Goal: Information Seeking & Learning: Find contact information

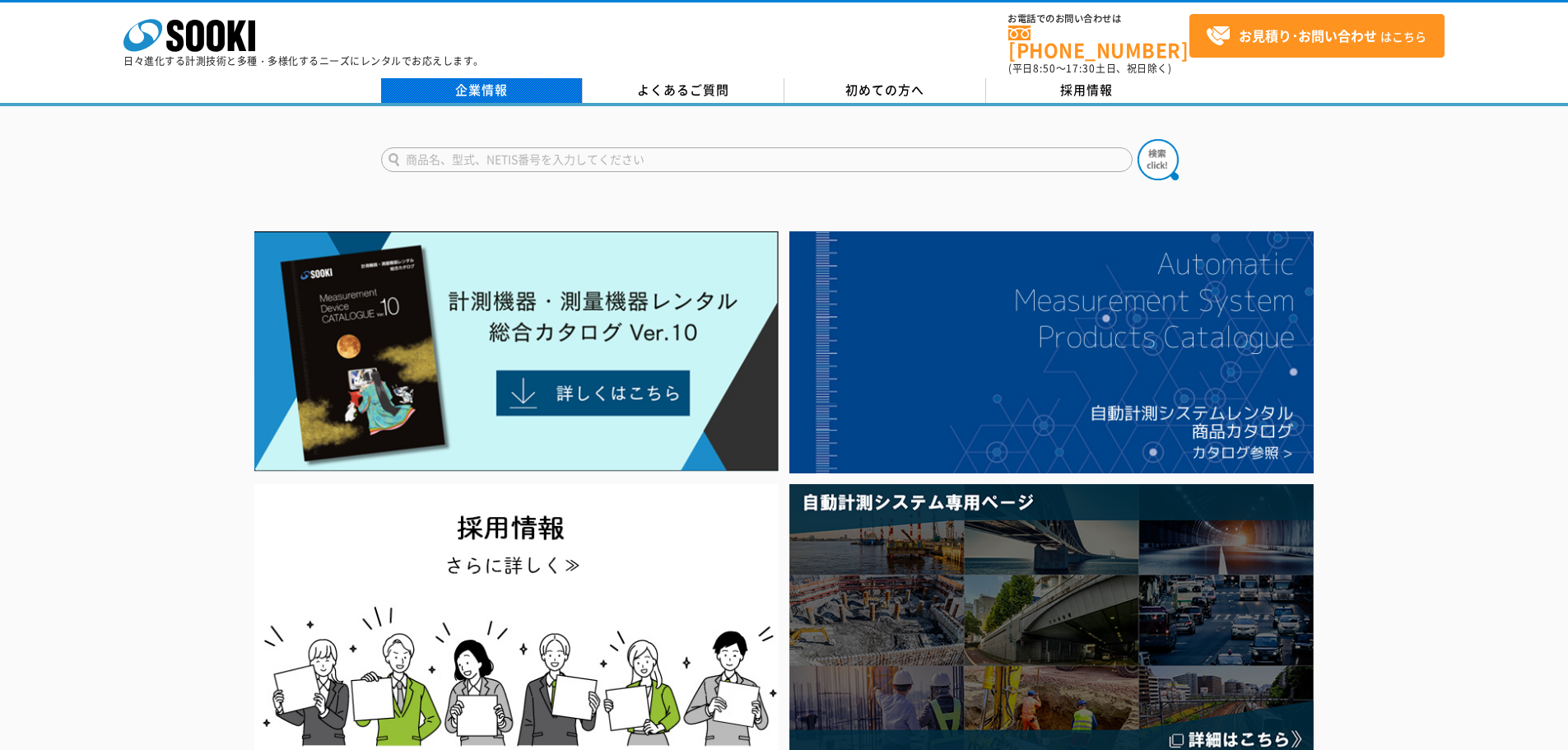
click at [512, 79] on link "企業情報" at bounding box center [481, 91] width 202 height 24
click at [496, 82] on link "企業情報" at bounding box center [481, 91] width 202 height 24
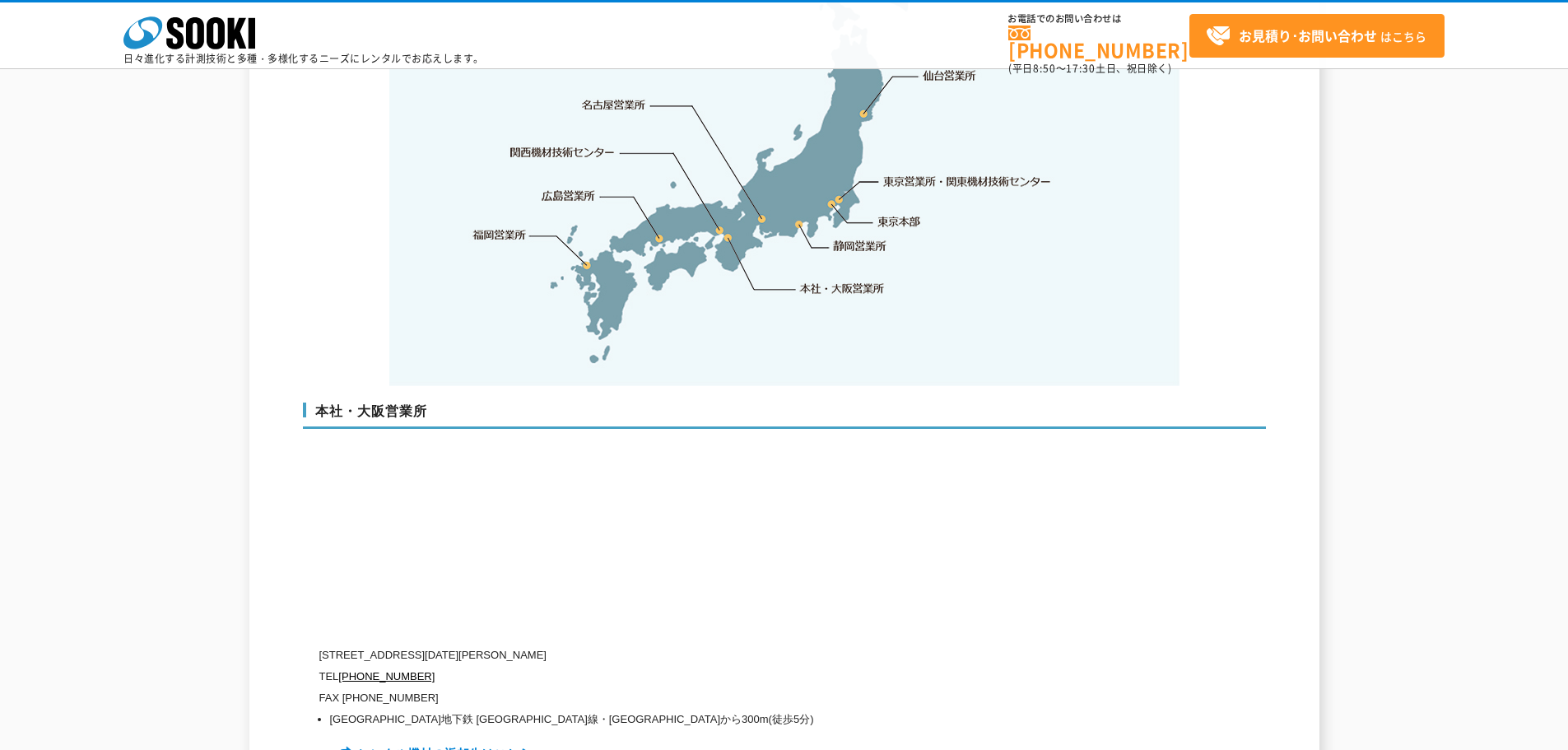
scroll to position [3375, 0]
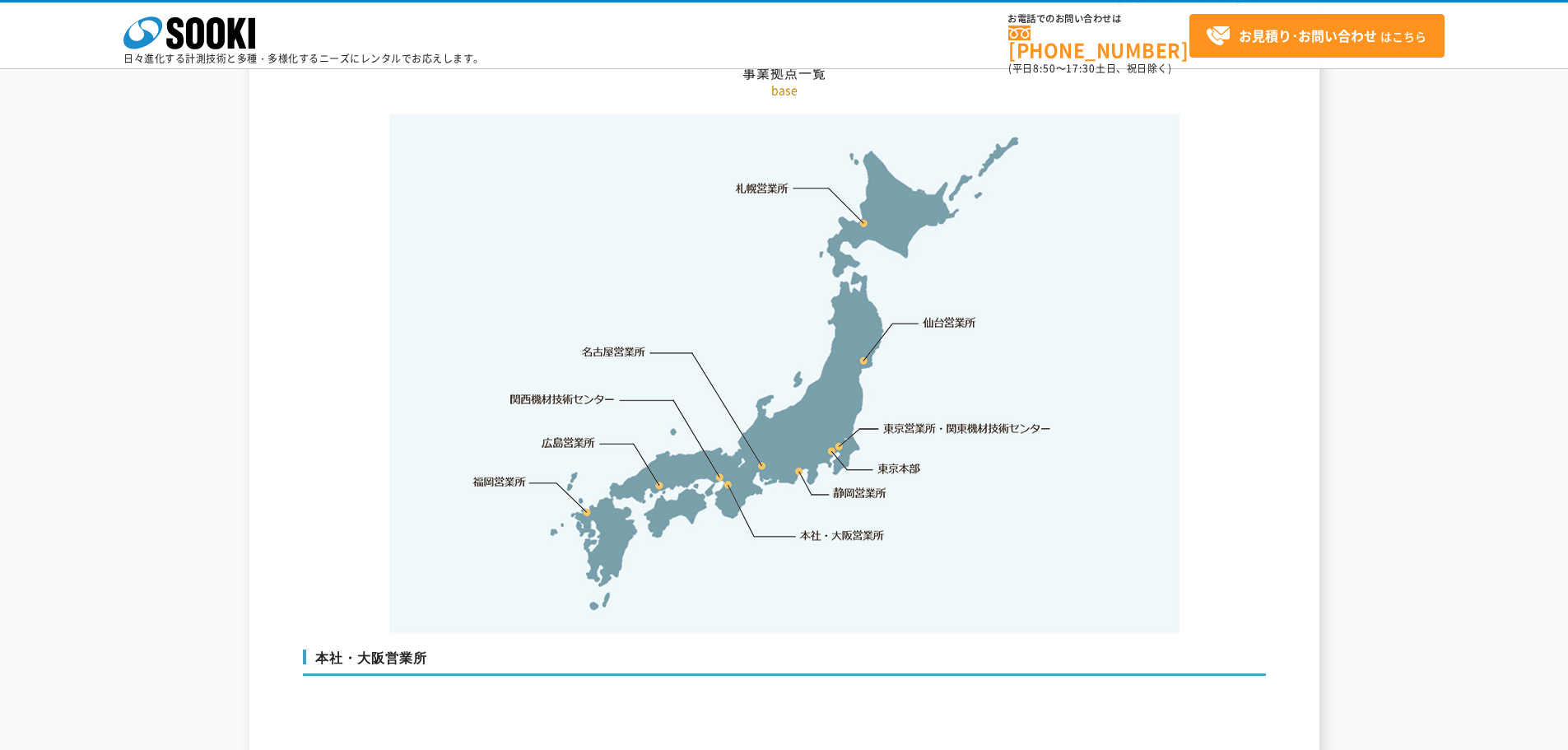
click at [809, 526] on link "本社・大阪営業所" at bounding box center [841, 534] width 86 height 17
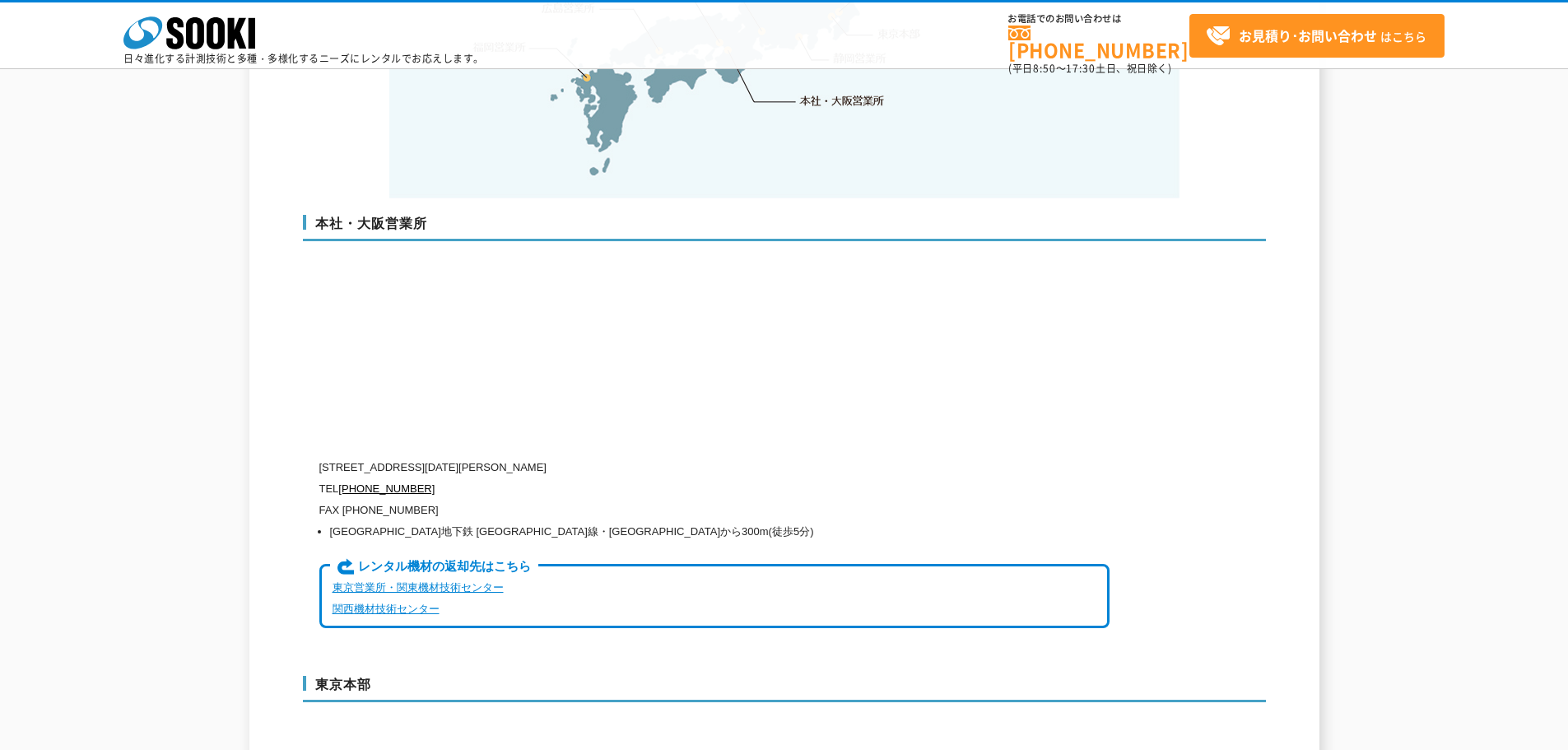
scroll to position [3891, 0]
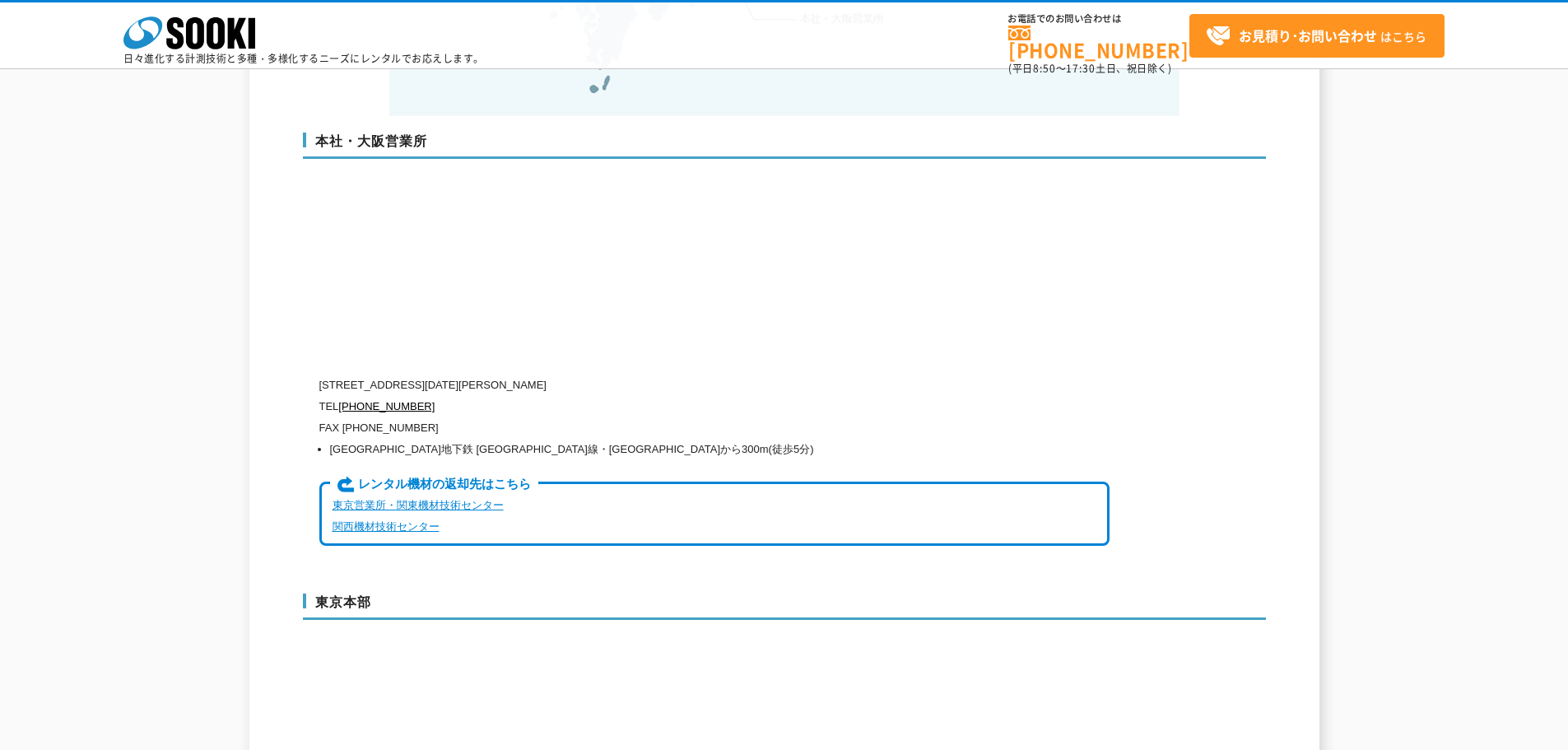
drag, startPoint x: 391, startPoint y: 351, endPoint x: 646, endPoint y: 348, distance: 255.0
click at [646, 375] on p "[STREET_ADDRESS][DATE][PERSON_NAME]" at bounding box center [714, 385] width 790 height 22
copy p "[STREET_ADDRESS][DATE][PERSON_NAME]"
drag, startPoint x: 439, startPoint y: 371, endPoint x: 433, endPoint y: 379, distance: 10.0
click at [430, 396] on p "TEL [PHONE_NUMBER]" at bounding box center [714, 406] width 790 height 22
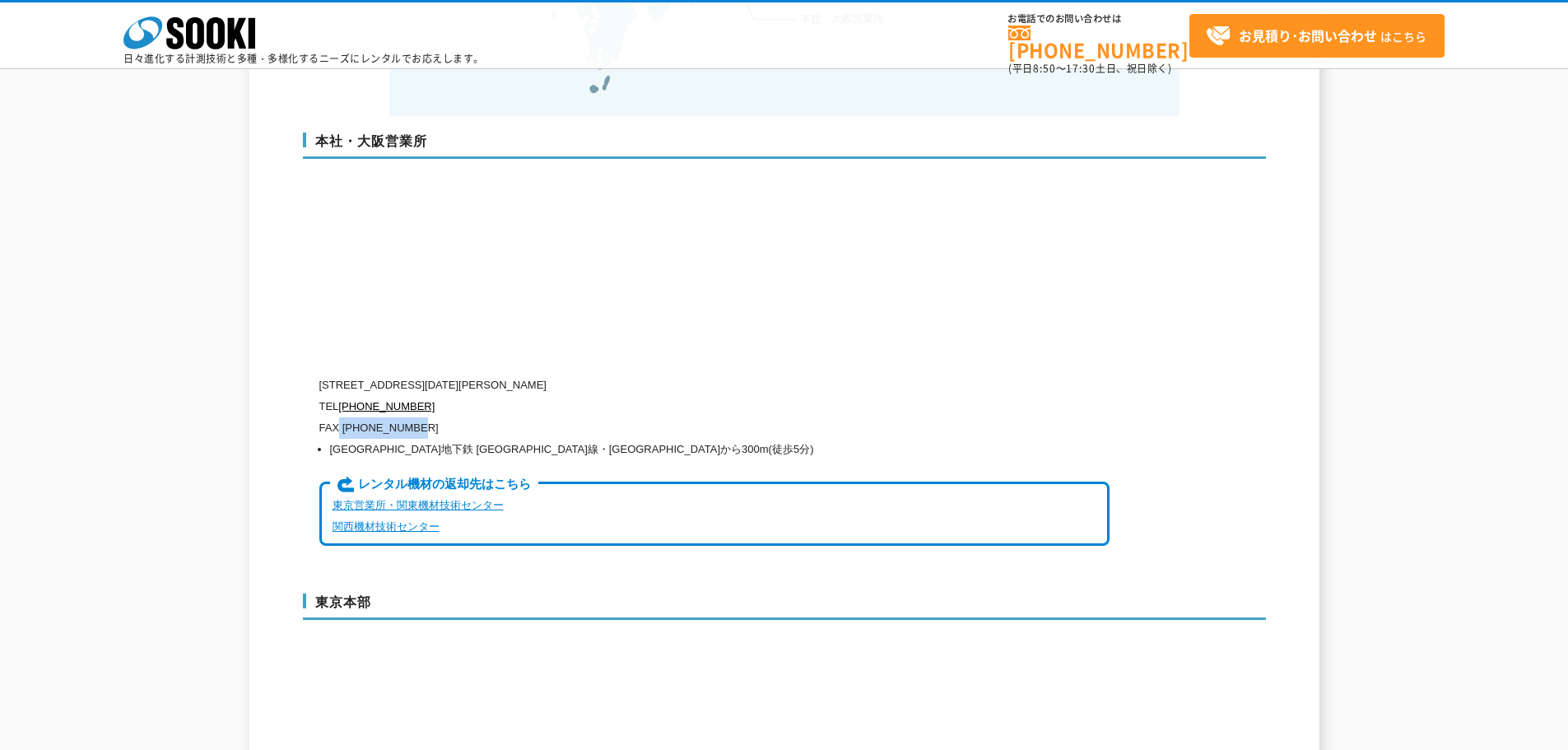
drag, startPoint x: 340, startPoint y: 392, endPoint x: 420, endPoint y: 395, distance: 80.1
click at [420, 417] on p "FAX [PHONE_NUMBER]" at bounding box center [714, 428] width 790 height 22
copy p "[PHONE_NUMBER]"
drag, startPoint x: 423, startPoint y: 393, endPoint x: 344, endPoint y: 395, distance: 79.0
click at [344, 417] on p "FAX [PHONE_NUMBER]" at bounding box center [714, 428] width 790 height 22
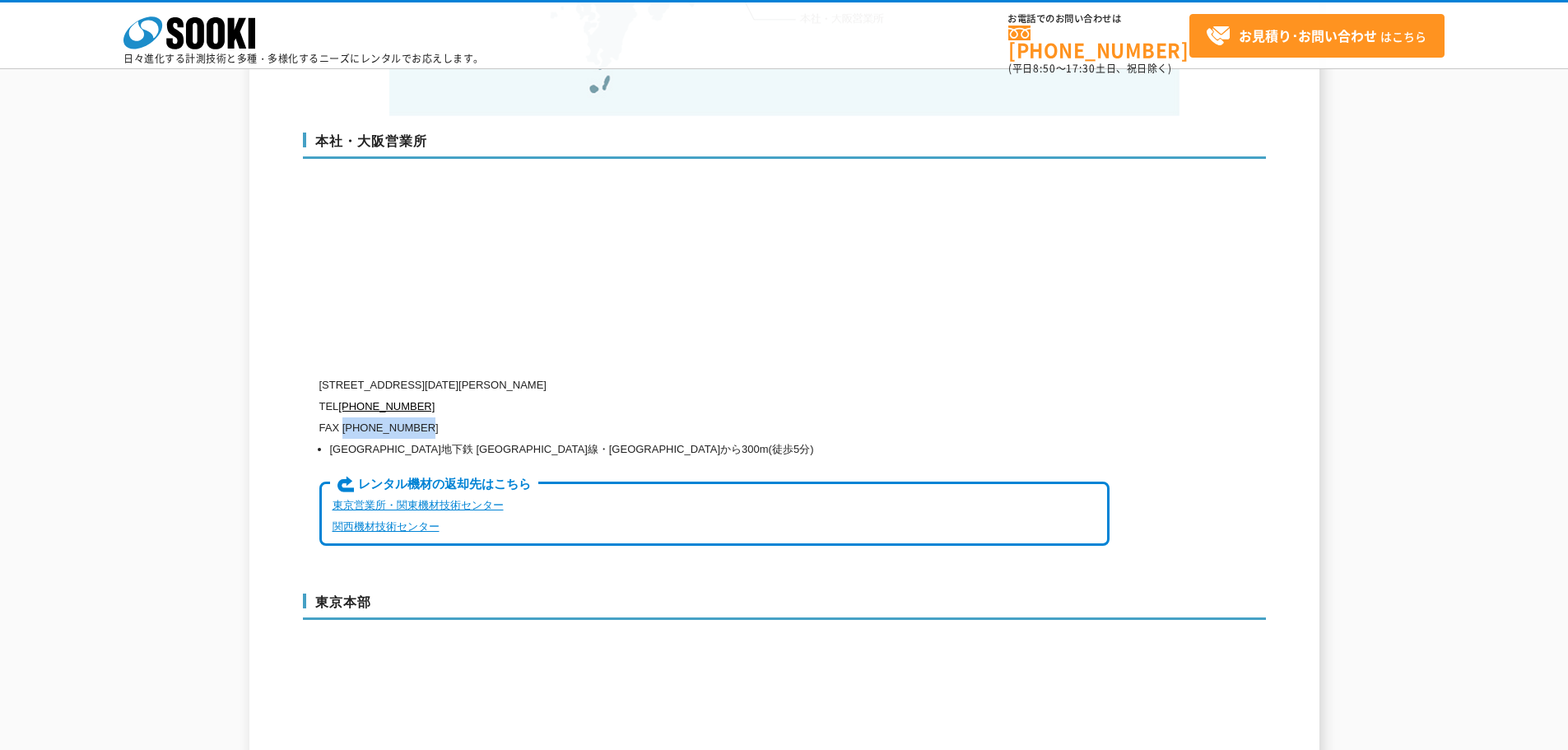
copy p "[PHONE_NUMBER]"
drag, startPoint x: 431, startPoint y: 366, endPoint x: 344, endPoint y: 375, distance: 87.5
click at [344, 396] on p "TEL [PHONE_NUMBER]" at bounding box center [714, 406] width 790 height 22
copy link "[PHONE_NUMBER]"
drag, startPoint x: 329, startPoint y: 416, endPoint x: 675, endPoint y: 411, distance: 346.0
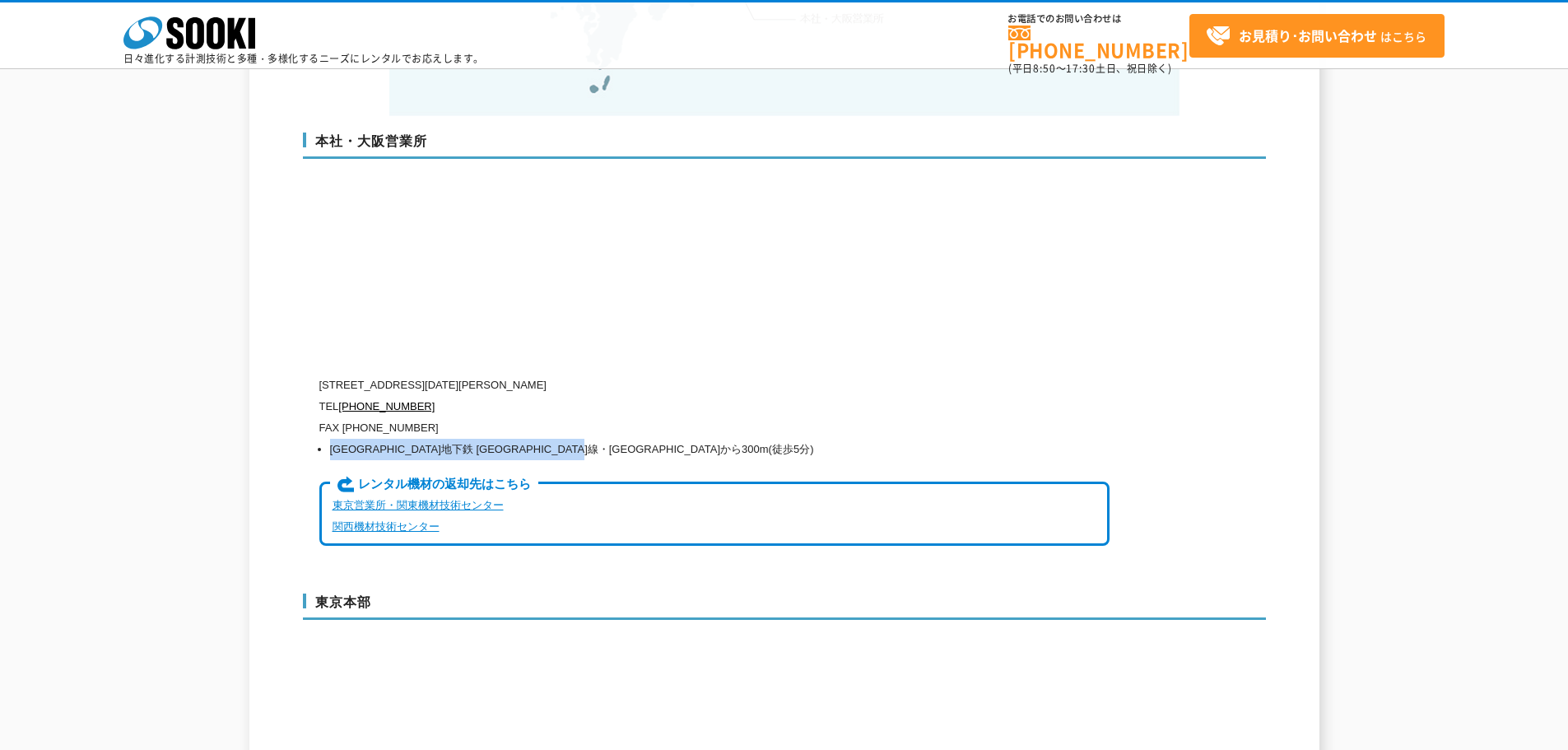
click at [675, 438] on li "[GEOGRAPHIC_DATA]地下鉄 [GEOGRAPHIC_DATA]線・[GEOGRAPHIC_DATA]から300m(徒歩5分)" at bounding box center [719, 449] width 780 height 22
copy li "[GEOGRAPHIC_DATA]地下鉄 [GEOGRAPHIC_DATA]線・[GEOGRAPHIC_DATA]から300m(徒歩5分)"
click at [861, 396] on p "TEL [PHONE_NUMBER]" at bounding box center [714, 406] width 790 height 22
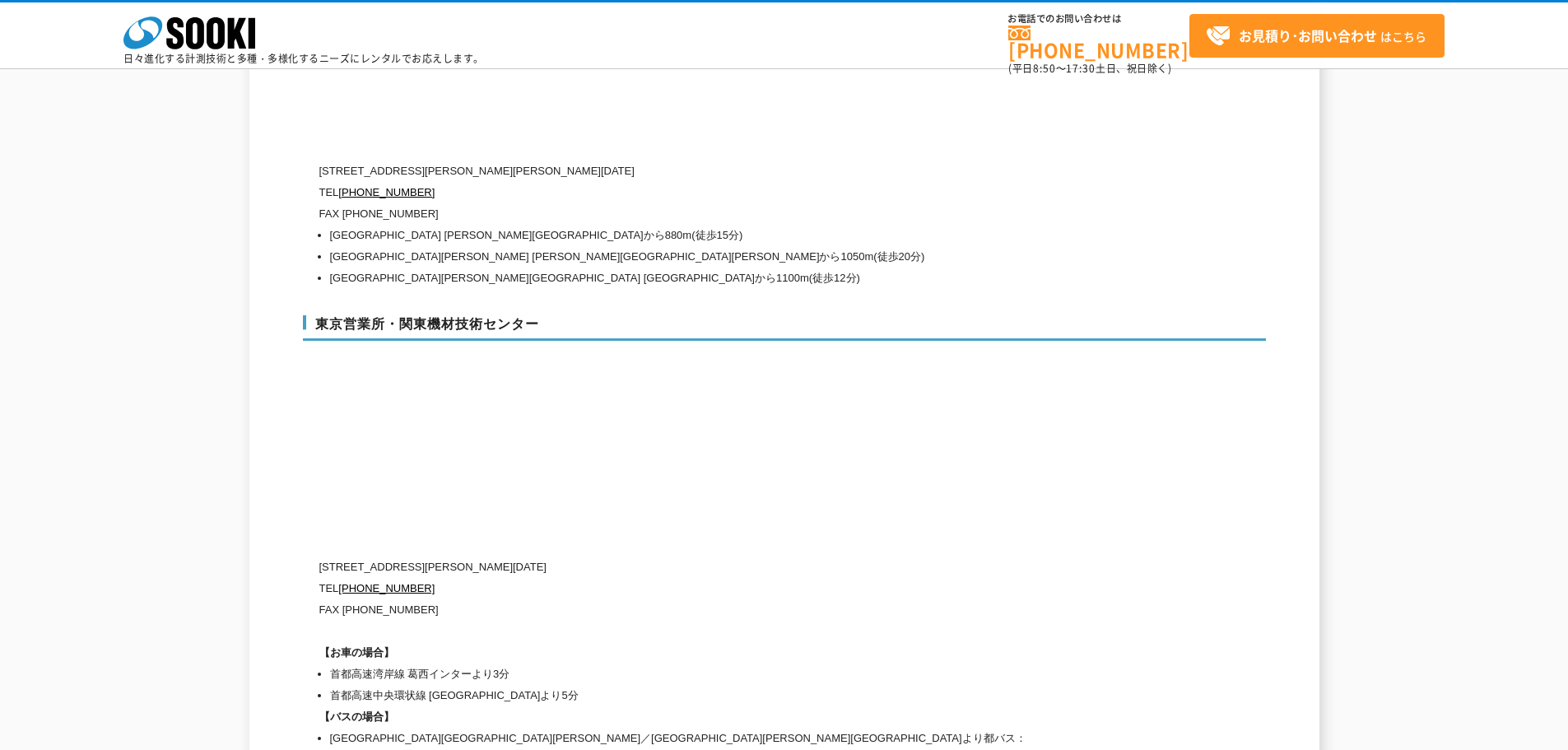
scroll to position [7184, 0]
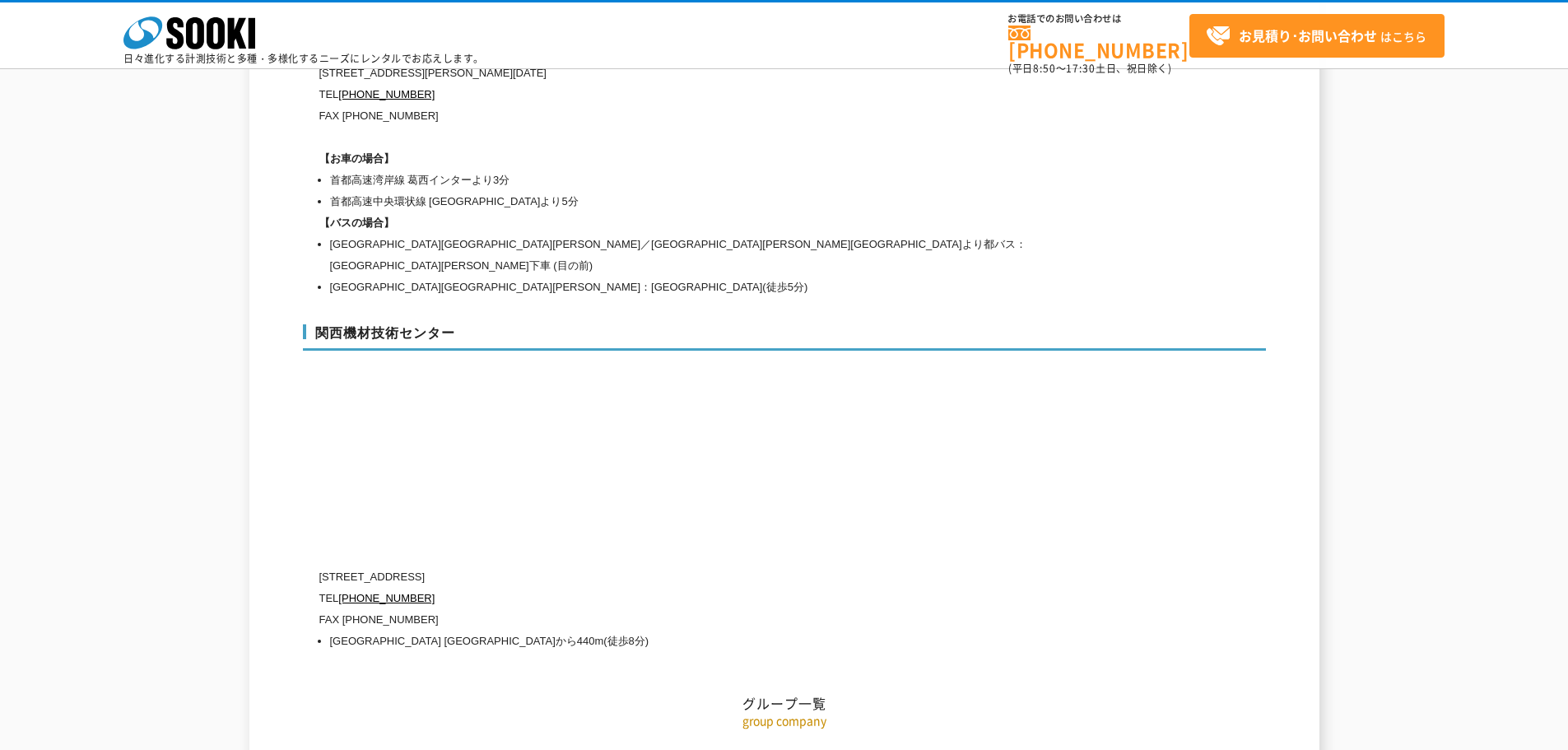
drag, startPoint x: 320, startPoint y: 522, endPoint x: 520, endPoint y: 518, distance: 200.0
click at [520, 567] on p "[STREET_ADDRESS]" at bounding box center [714, 577] width 790 height 22
copy p "[STREET_ADDRESS]"
click at [340, 609] on p "FAX [PHONE_NUMBER]" at bounding box center [714, 620] width 790 height 22
drag, startPoint x: 340, startPoint y: 561, endPoint x: 423, endPoint y: 562, distance: 83.0
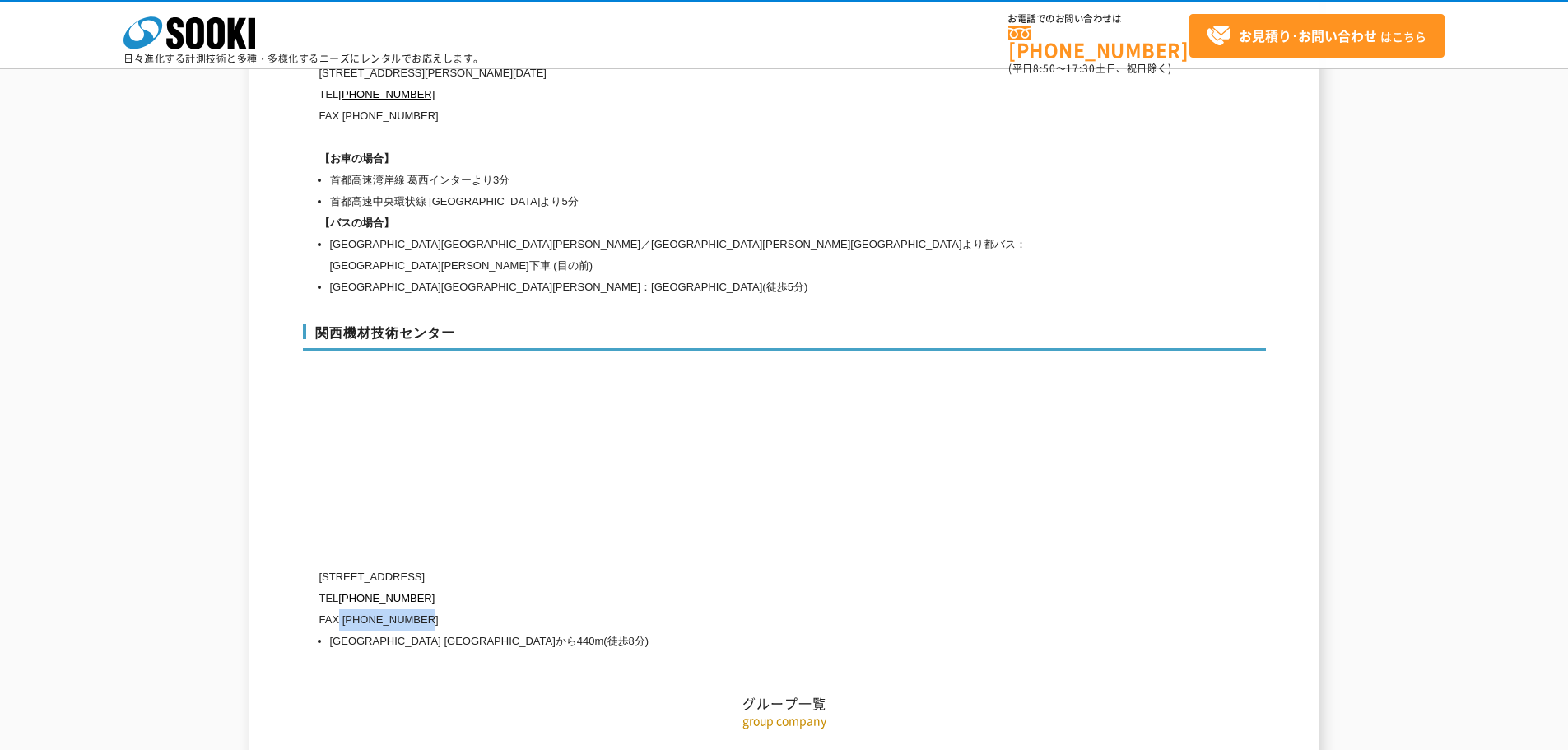
click at [423, 609] on p "FAX [PHONE_NUMBER]" at bounding box center [714, 620] width 790 height 22
copy p "[PHONE_NUMBER]"
drag, startPoint x: 331, startPoint y: 583, endPoint x: 596, endPoint y: 591, distance: 265.1
click at [596, 630] on li "[GEOGRAPHIC_DATA] [GEOGRAPHIC_DATA]から440m(徒歩8分)" at bounding box center [719, 641] width 780 height 22
copy li "[GEOGRAPHIC_DATA] [GEOGRAPHIC_DATA]から440m(徒歩8分)"
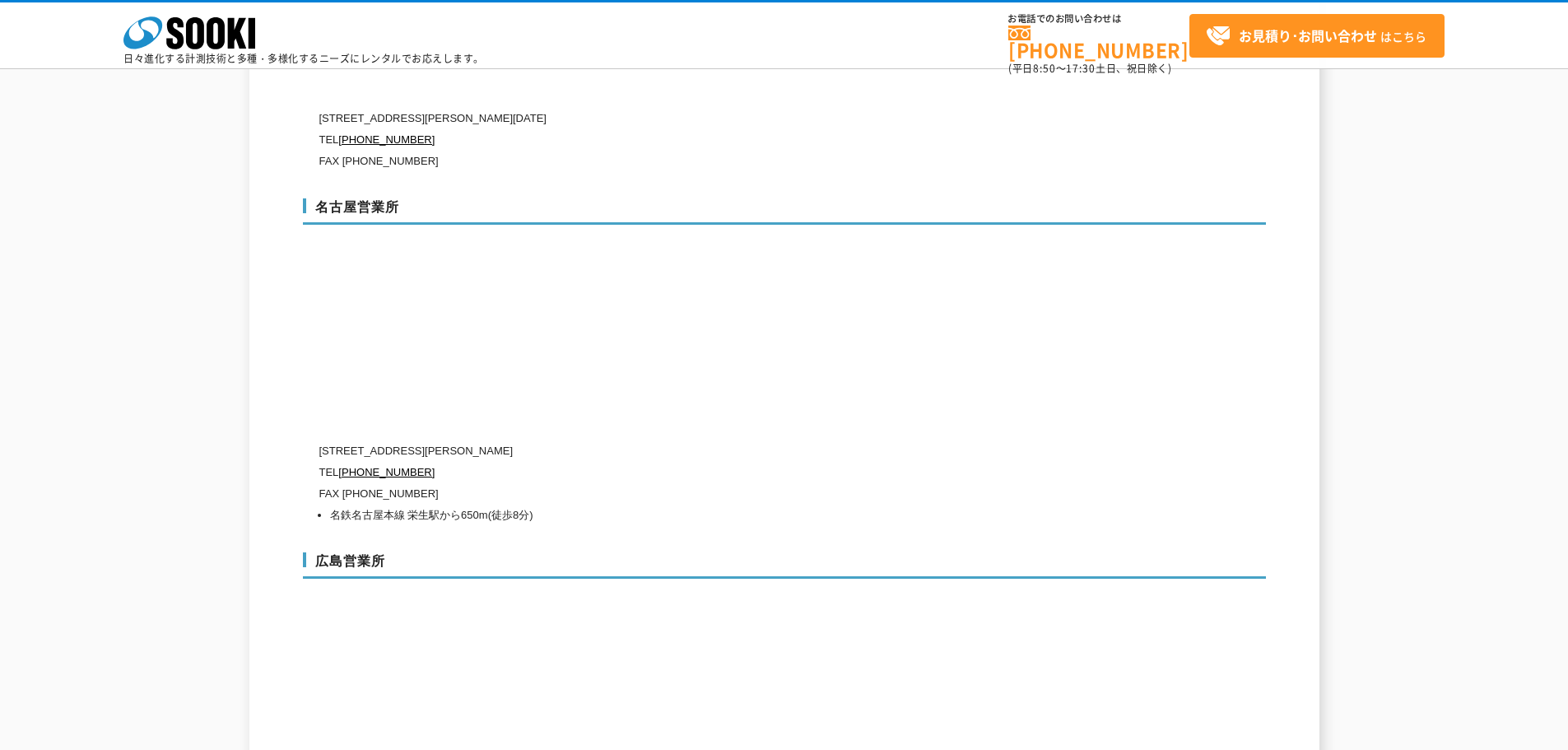
scroll to position [5620, 0]
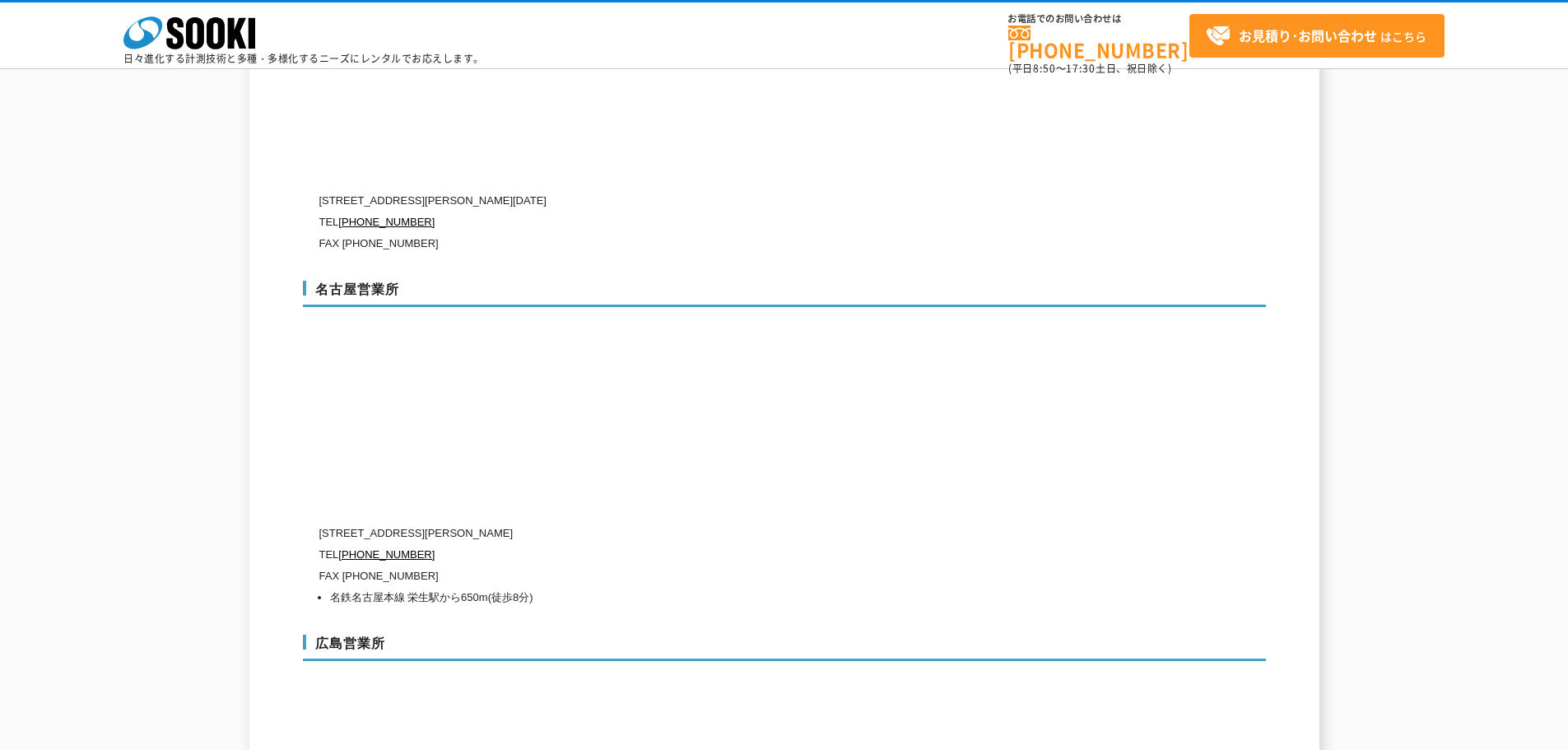
drag, startPoint x: 320, startPoint y: 497, endPoint x: 649, endPoint y: 496, distance: 329.0
click at [649, 523] on p "[STREET_ADDRESS][PERSON_NAME]" at bounding box center [714, 533] width 790 height 22
copy p "[STREET_ADDRESS][PERSON_NAME]"
drag, startPoint x: 331, startPoint y: 560, endPoint x: 539, endPoint y: 561, distance: 208.0
click at [539, 587] on li "名鉄名古屋本線 栄生駅から650m(徒歩8分)" at bounding box center [719, 597] width 780 height 22
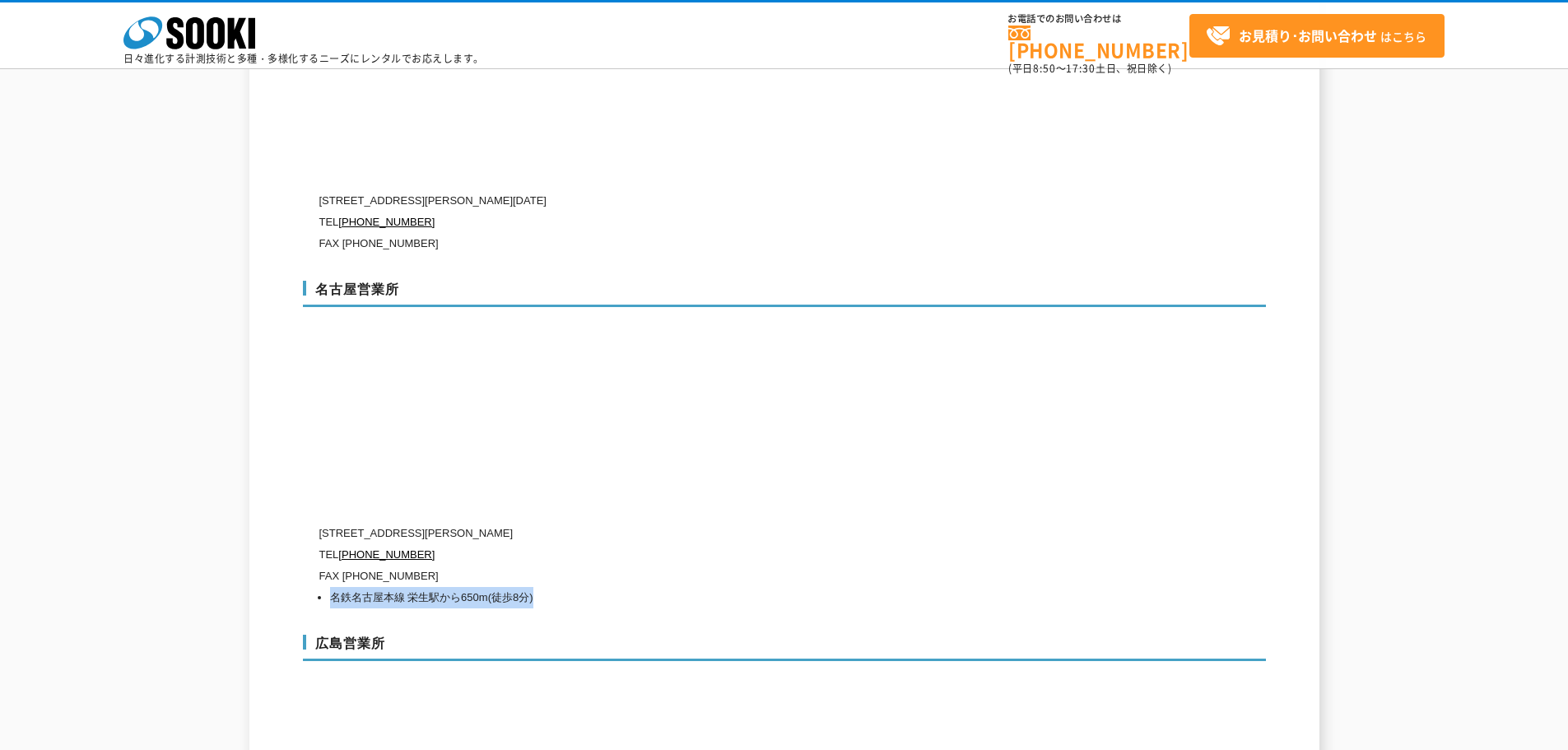
copy li "名鉄名古屋本線 栄生駅から650m(徒歩8分)"
drag, startPoint x: 340, startPoint y: 540, endPoint x: 431, endPoint y: 546, distance: 91.2
click at [431, 566] on p "FAX [PHONE_NUMBER]" at bounding box center [714, 576] width 790 height 22
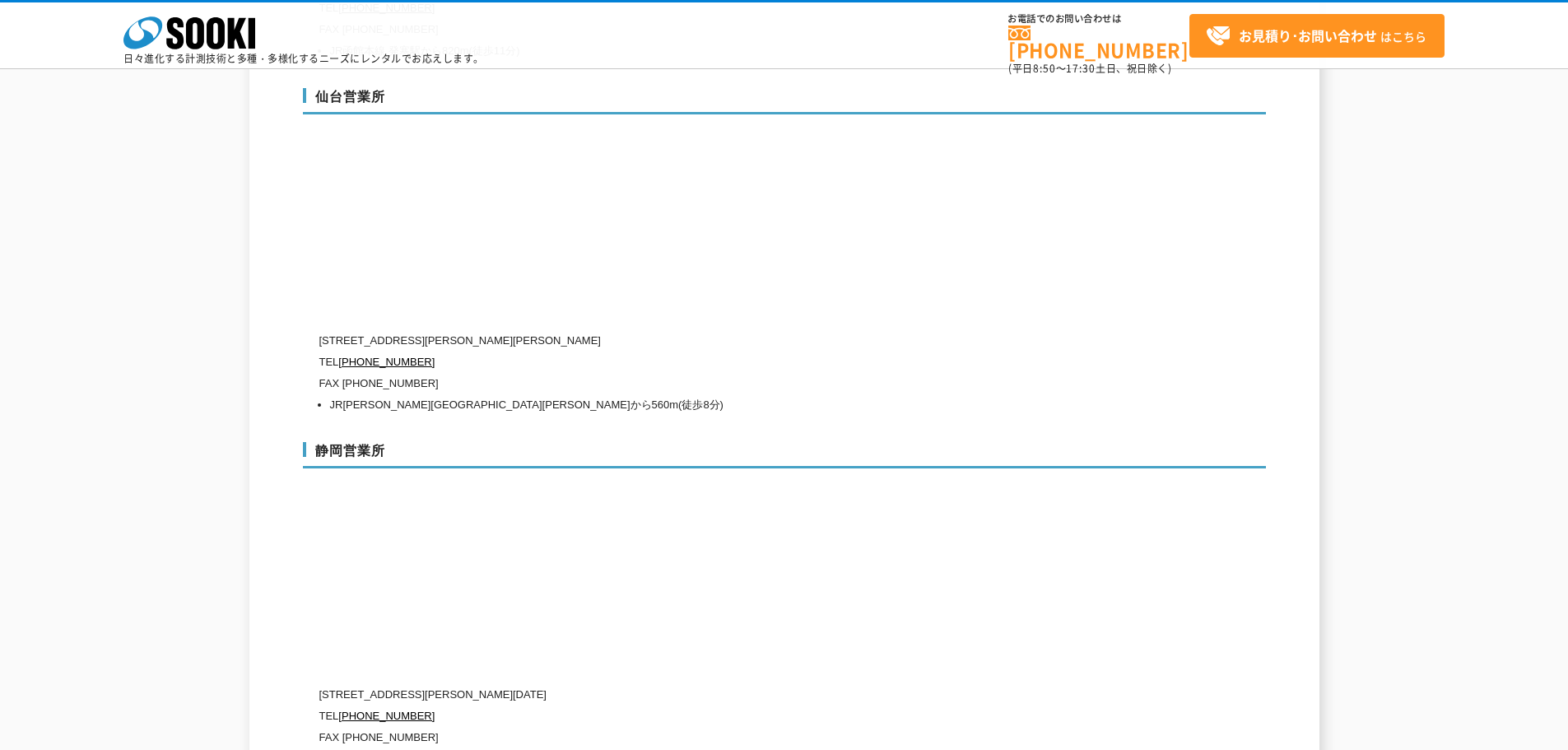
scroll to position [5455, 0]
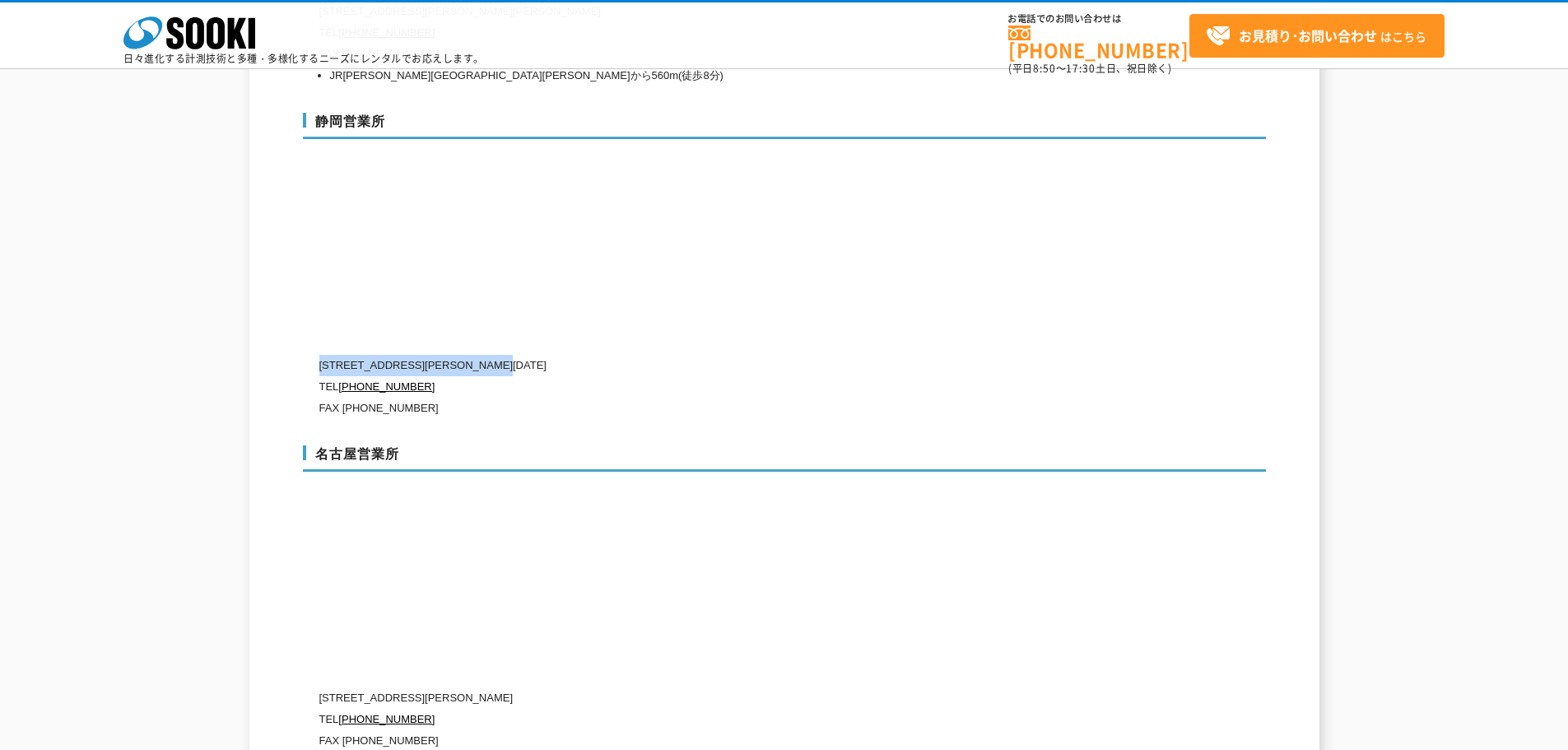
drag, startPoint x: 323, startPoint y: 328, endPoint x: 547, endPoint y: 328, distance: 224.0
click at [547, 354] on p "[STREET_ADDRESS][PERSON_NAME][DATE]" at bounding box center [714, 365] width 790 height 22
click at [453, 397] on p "FAX [PHONE_NUMBER]" at bounding box center [714, 408] width 790 height 22
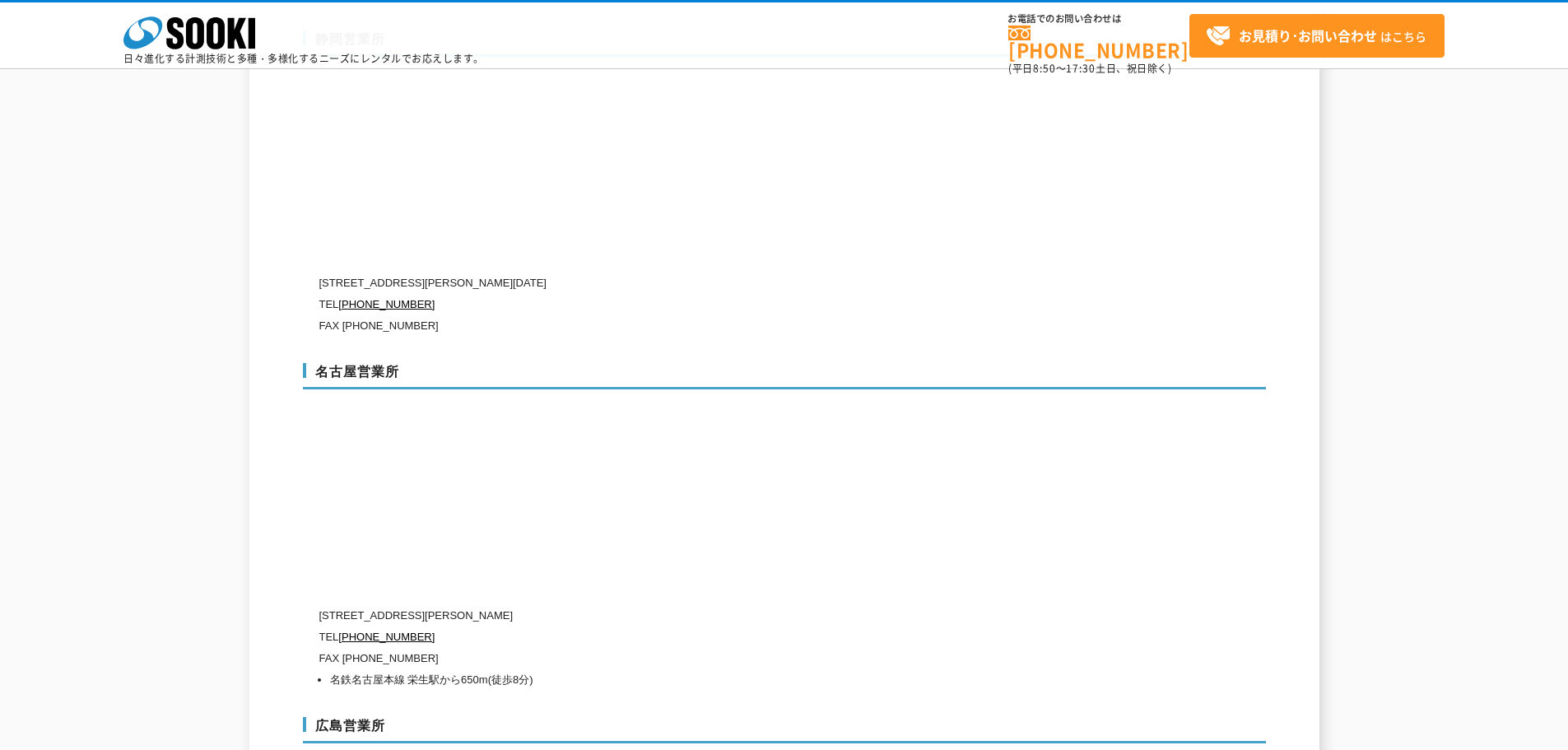
scroll to position [5373, 0]
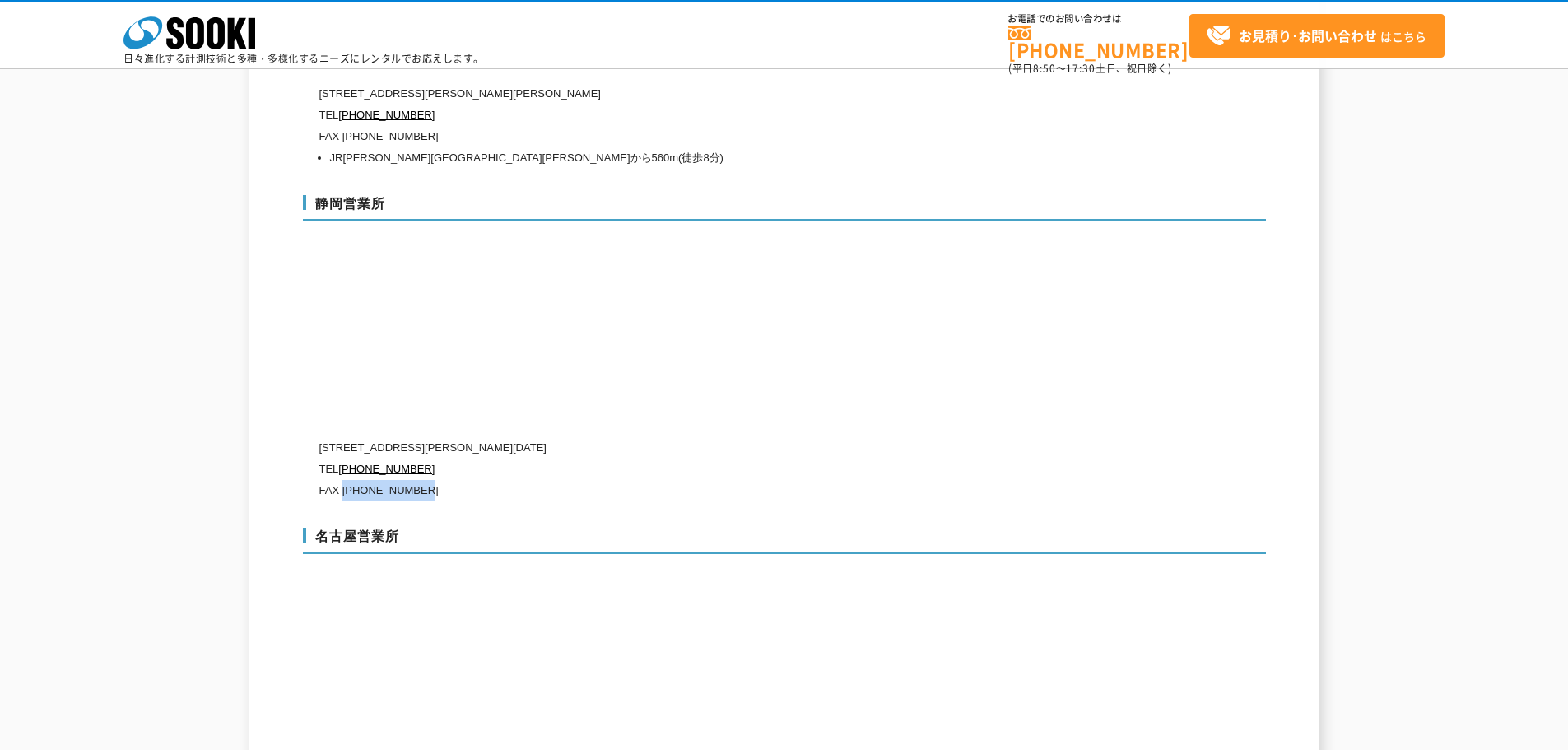
drag, startPoint x: 341, startPoint y: 456, endPoint x: 423, endPoint y: 457, distance: 82.0
click at [423, 480] on p "FAX [PHONE_NUMBER]" at bounding box center [714, 491] width 790 height 22
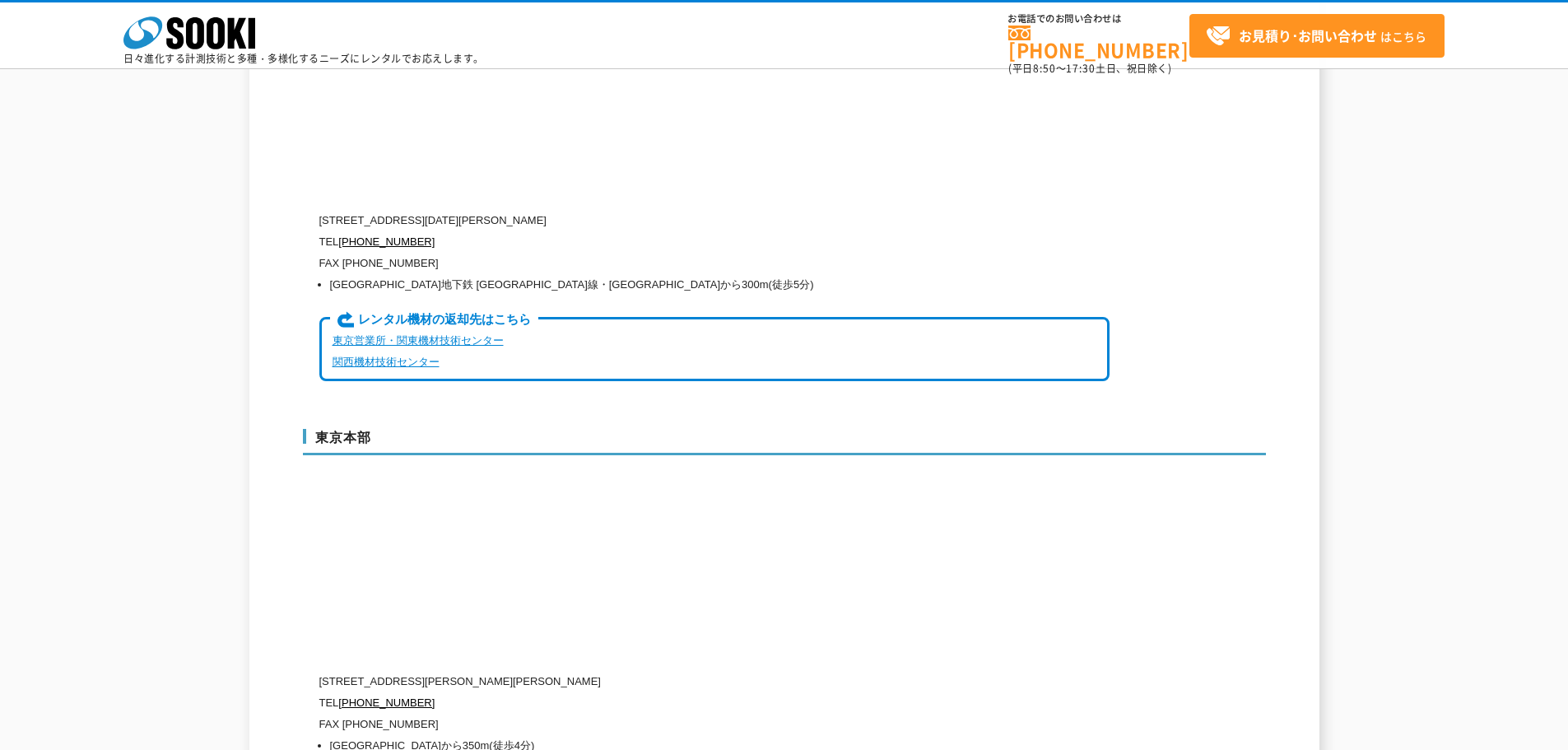
scroll to position [4386, 0]
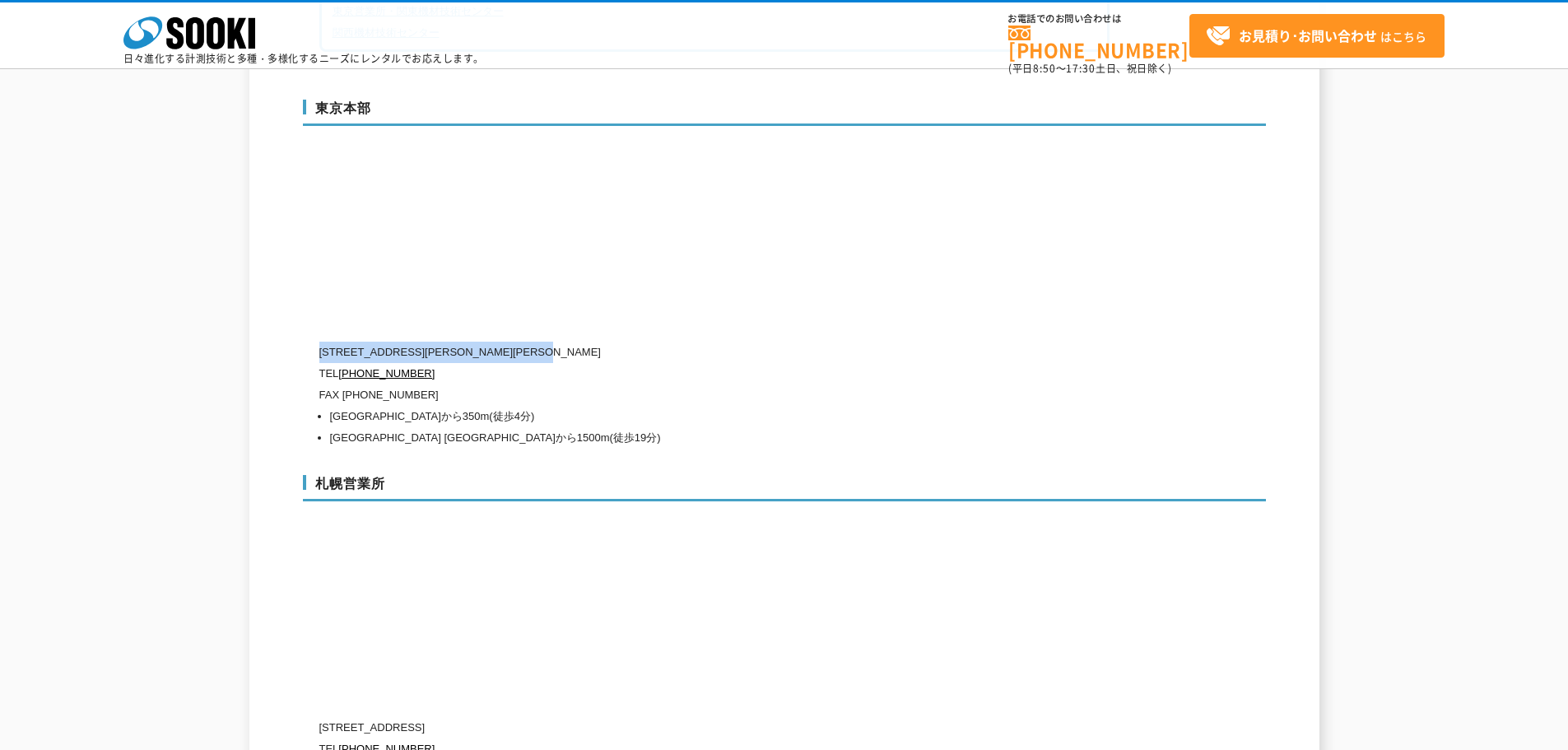
drag, startPoint x: 322, startPoint y: 311, endPoint x: 606, endPoint y: 313, distance: 284.0
click at [606, 341] on p "[STREET_ADDRESS][PERSON_NAME][PERSON_NAME]" at bounding box center [714, 352] width 790 height 22
drag, startPoint x: 342, startPoint y: 359, endPoint x: 425, endPoint y: 359, distance: 83.0
click at [425, 384] on p "FAX [PHONE_NUMBER]" at bounding box center [714, 395] width 790 height 22
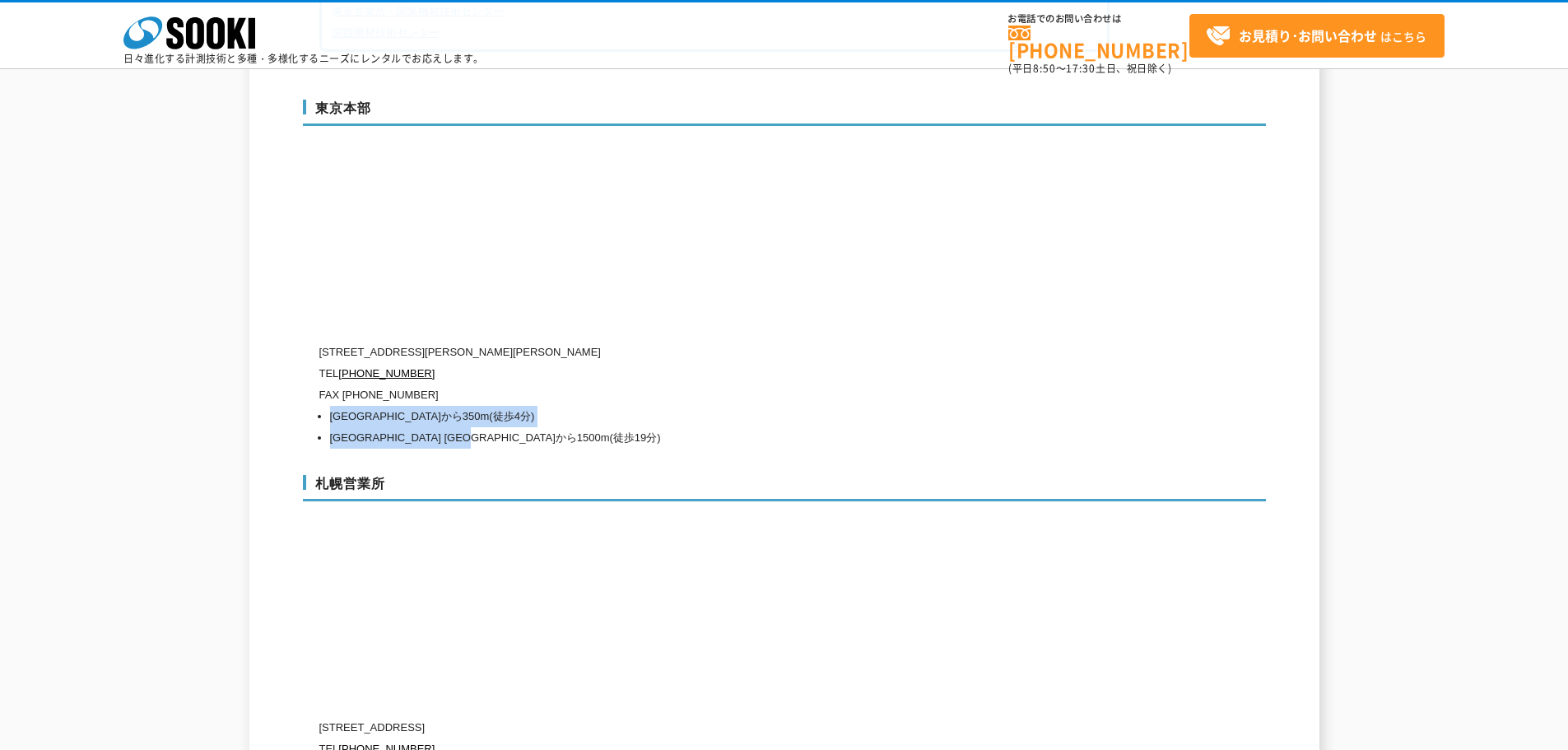
drag, startPoint x: 331, startPoint y: 382, endPoint x: 524, endPoint y: 406, distance: 194.5
click at [524, 406] on ul "[GEOGRAPHIC_DATA]から350m(徒歩4分) [GEOGRAPHIC_DATA] [GEOGRAPHIC_DATA]から1500m(徒歩19分)" at bounding box center [714, 427] width 790 height 43
click at [524, 427] on li "[GEOGRAPHIC_DATA] [GEOGRAPHIC_DATA]から1500m(徒歩19分)" at bounding box center [719, 437] width 780 height 22
click at [318, 317] on div "東京本部 [STREET_ADDRESS][PERSON_NAME][PERSON_NAME] TEL [PHONE_NUMBER] FAX [PHONE_N…" at bounding box center [784, 271] width 963 height 375
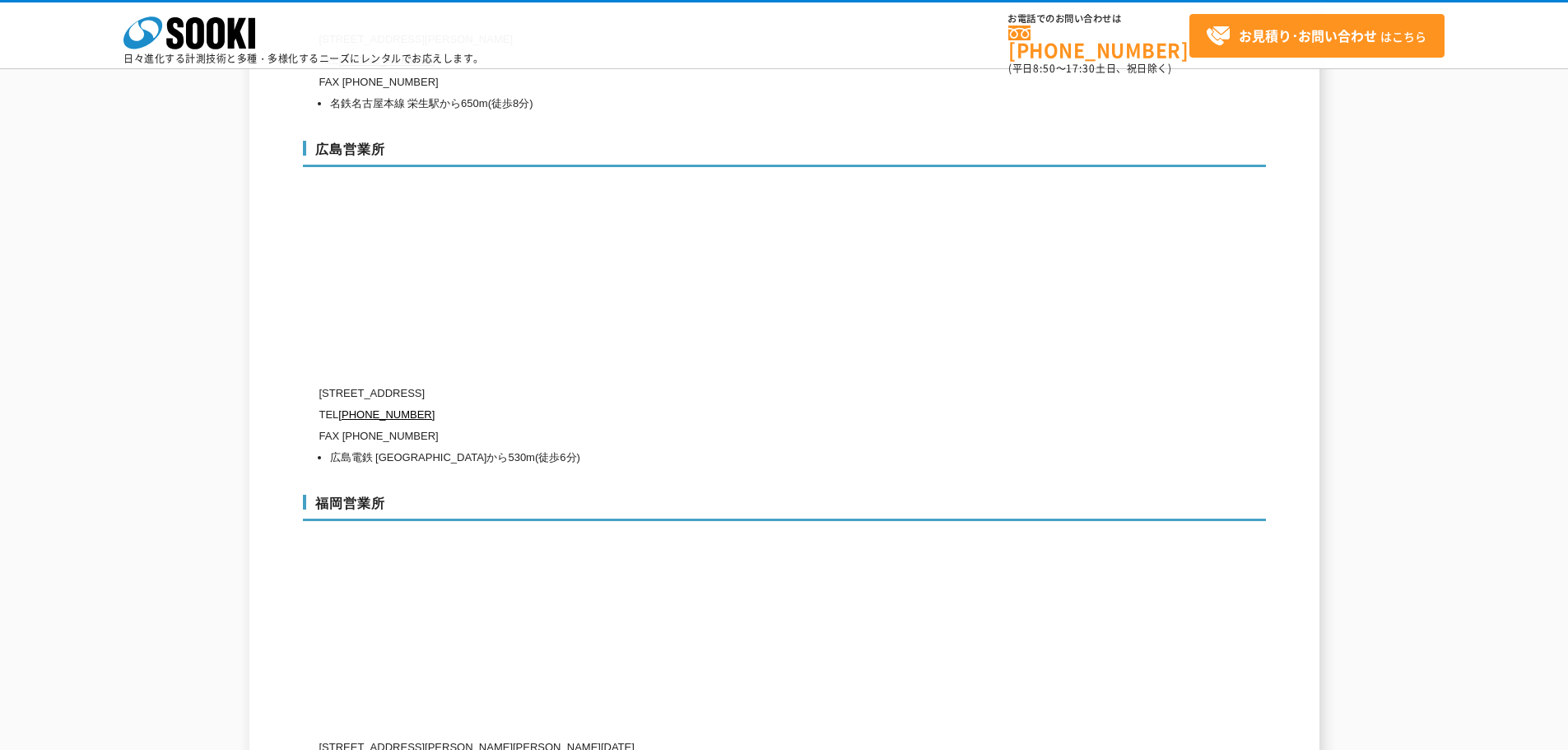
scroll to position [6855, 0]
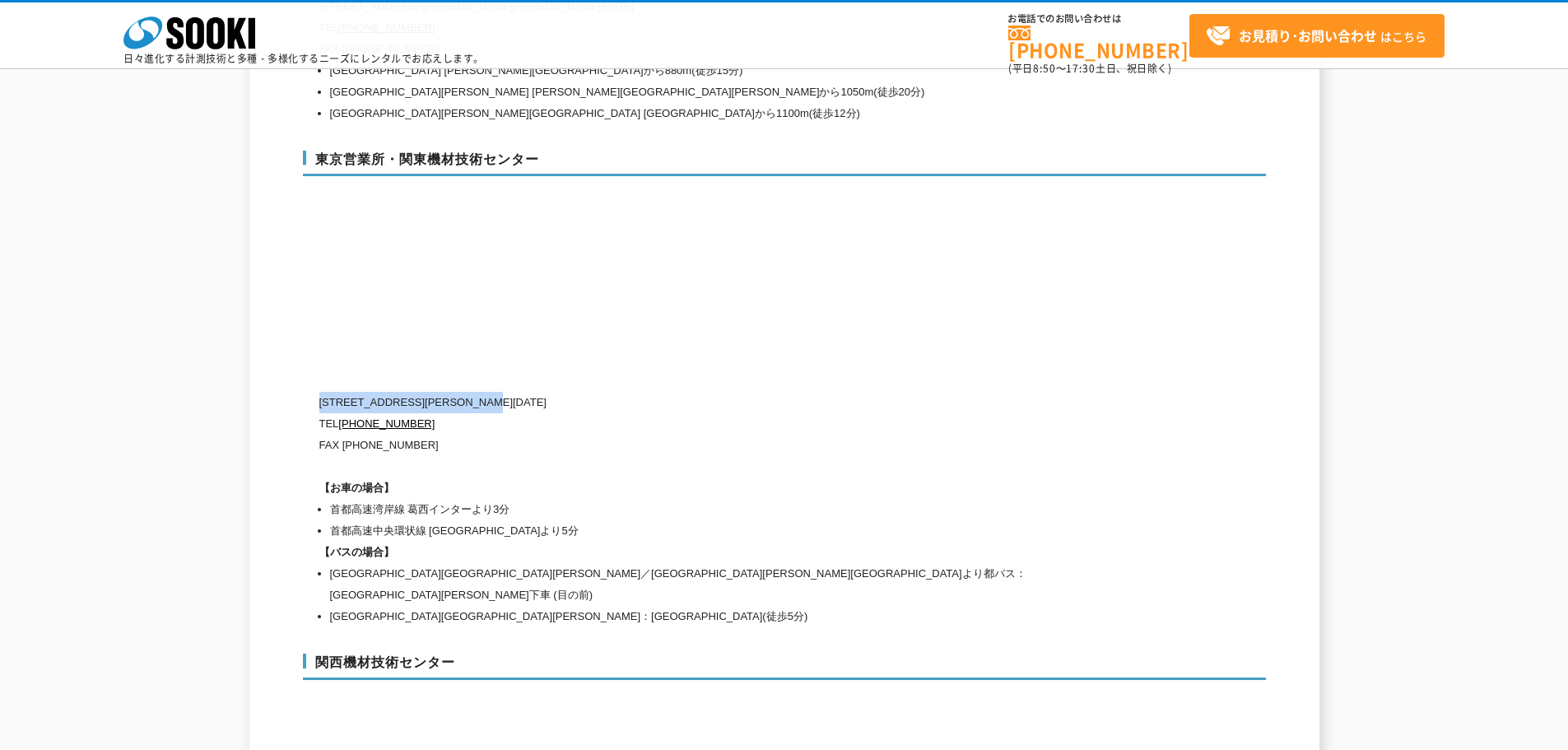
drag, startPoint x: 322, startPoint y: 368, endPoint x: 532, endPoint y: 366, distance: 210.0
click at [532, 392] on p "[STREET_ADDRESS][PERSON_NAME][DATE]" at bounding box center [714, 403] width 790 height 22
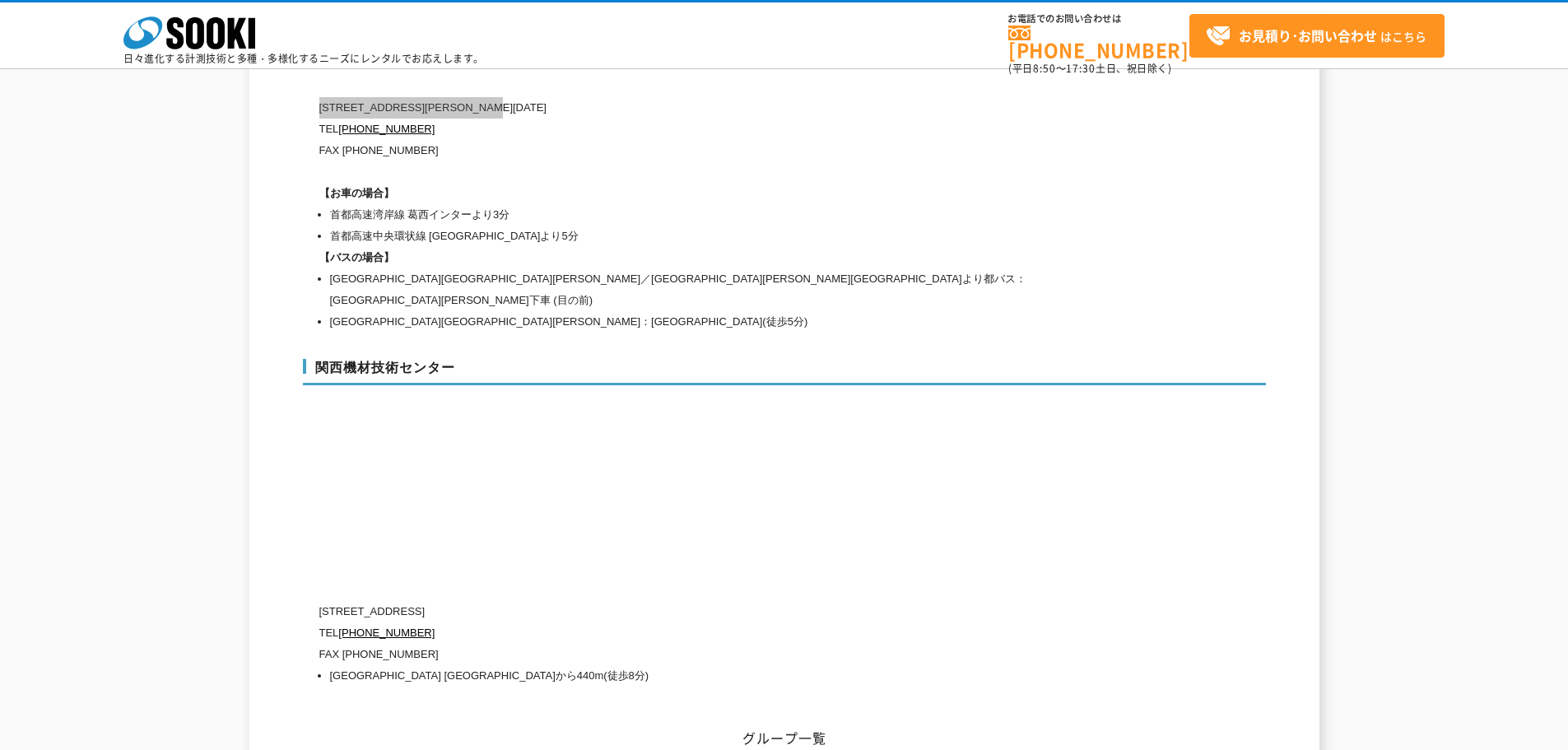
scroll to position [6984, 0]
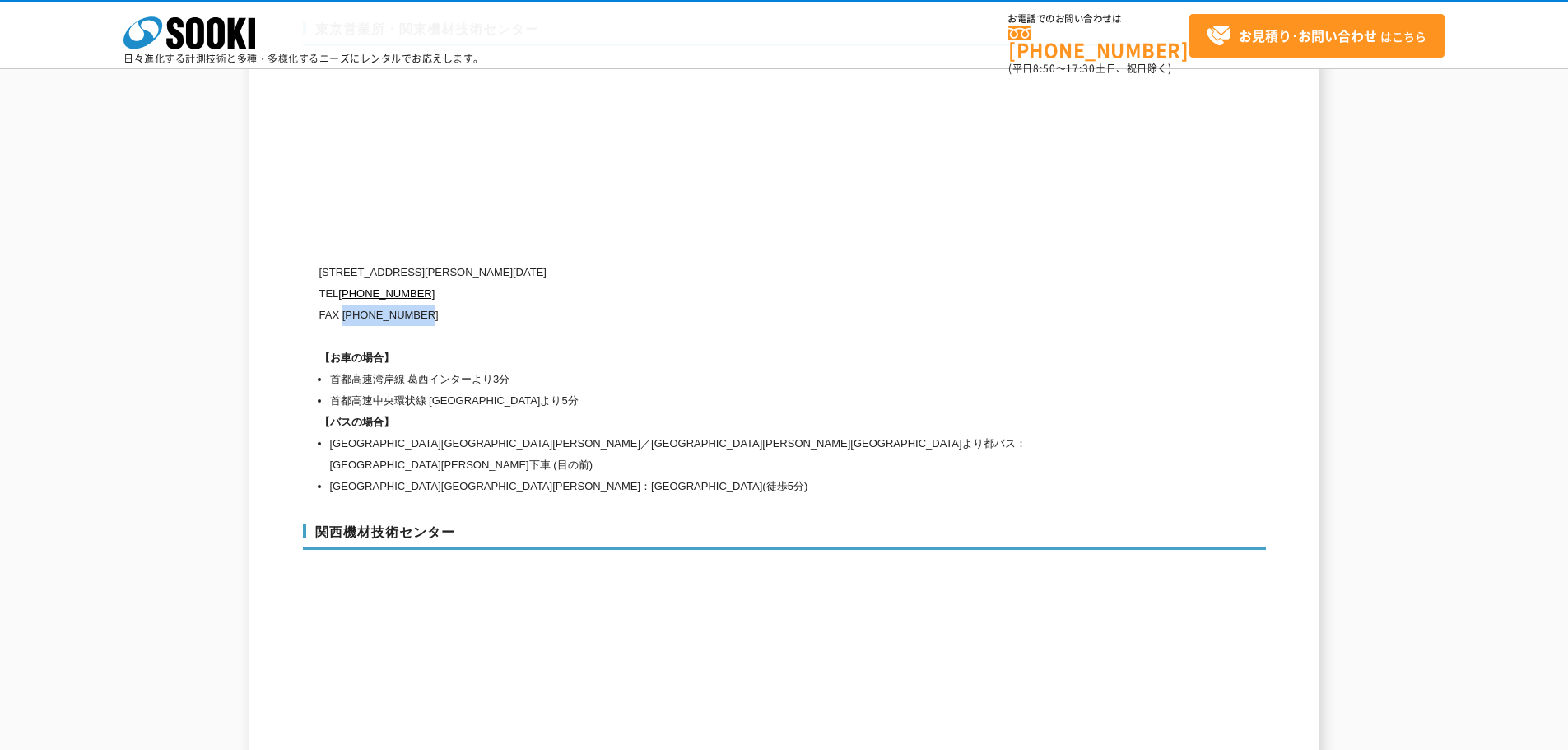
drag, startPoint x: 342, startPoint y: 279, endPoint x: 423, endPoint y: 283, distance: 81.1
click at [423, 305] on p "FAX [PHONE_NUMBER]" at bounding box center [714, 315] width 790 height 22
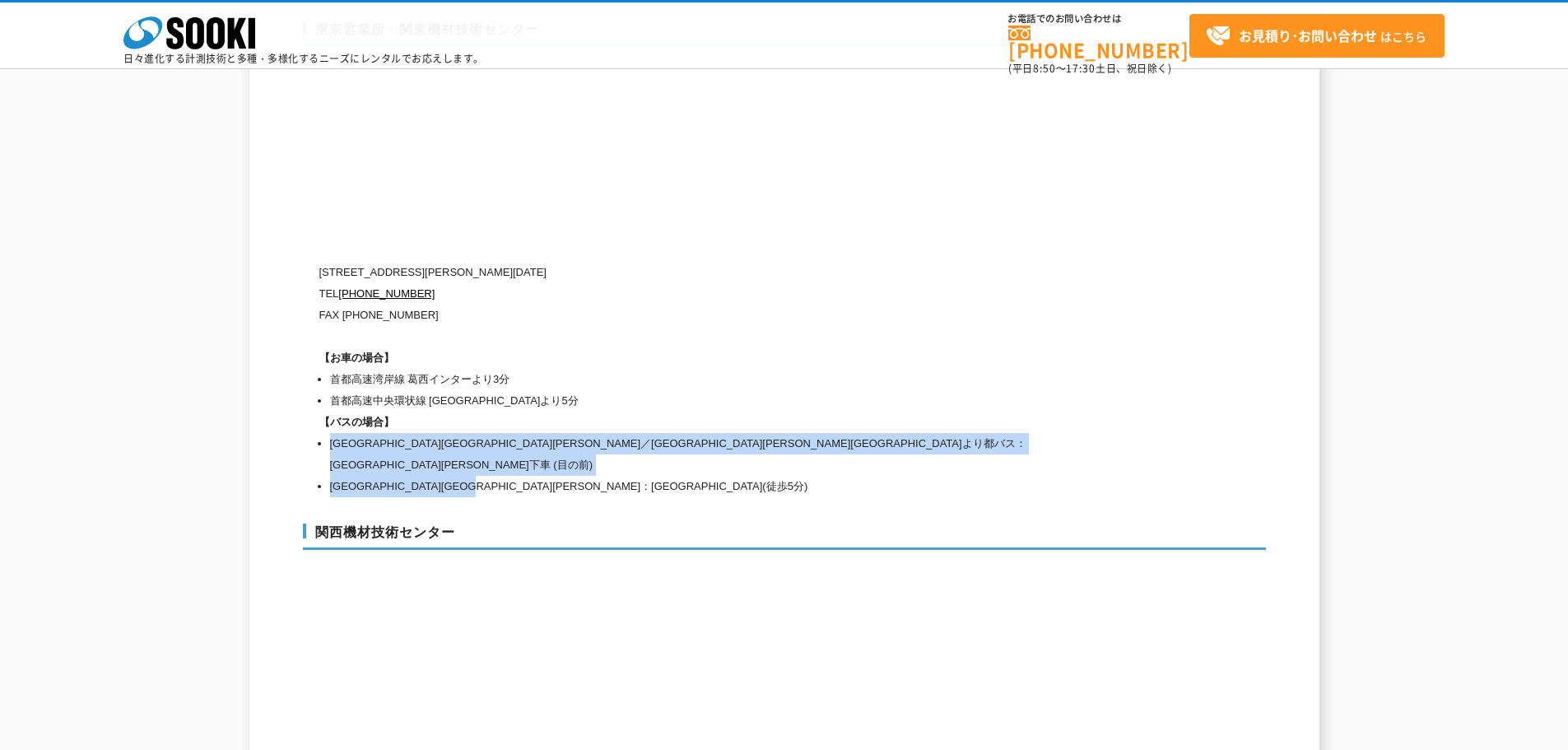
drag, startPoint x: 333, startPoint y: 412, endPoint x: 553, endPoint y: 432, distance: 220.9
click at [553, 433] on ul "[GEOGRAPHIC_DATA][GEOGRAPHIC_DATA][PERSON_NAME]／[GEOGRAPHIC_DATA][PERSON_NAME][…" at bounding box center [714, 465] width 790 height 65
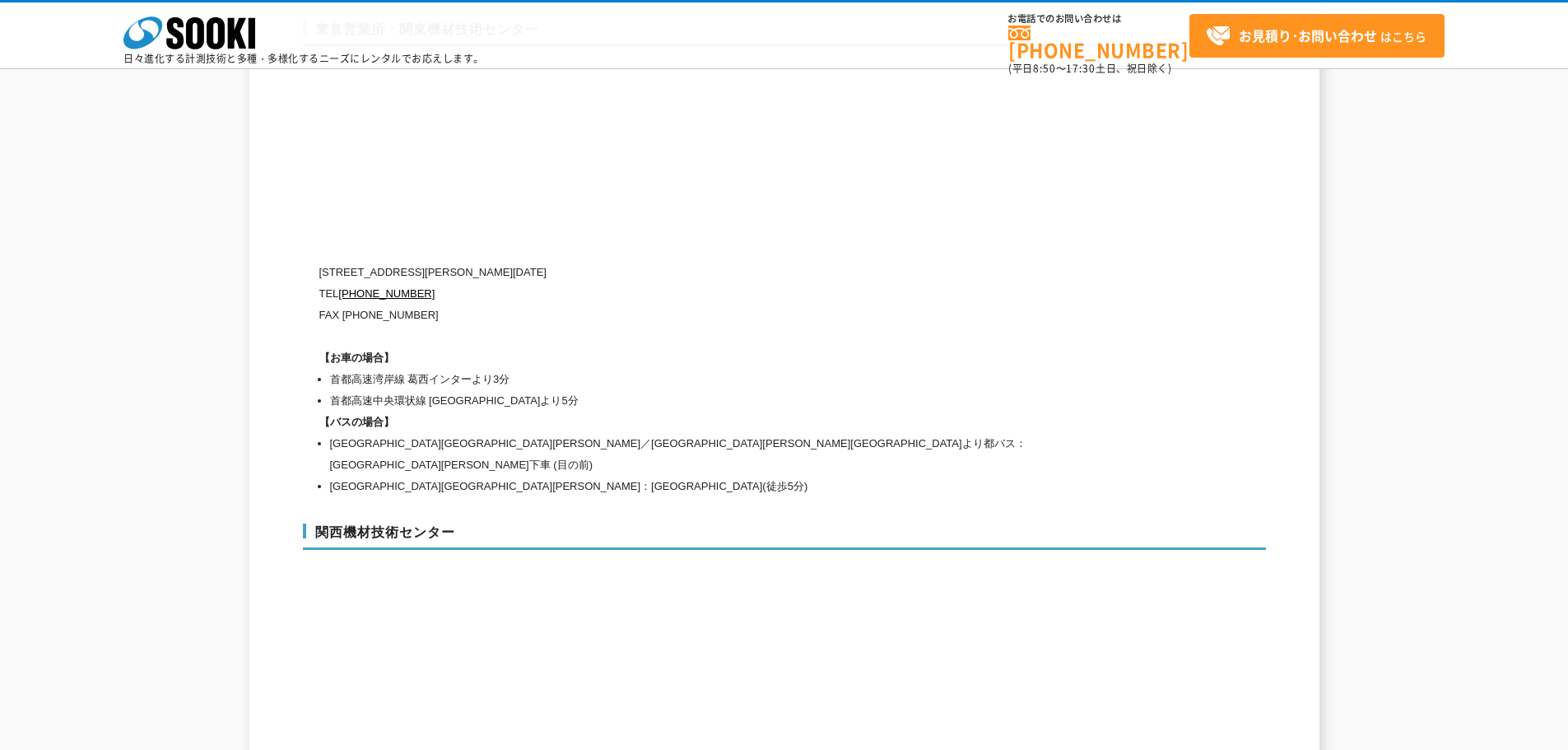
click at [643, 507] on div "関西機材技術センター [STREET_ADDRESS] [PHONE_NUMBER] FAX [PHONE_NUMBER] [GEOGRAPHIC_DATA]…" at bounding box center [784, 684] width 963 height 354
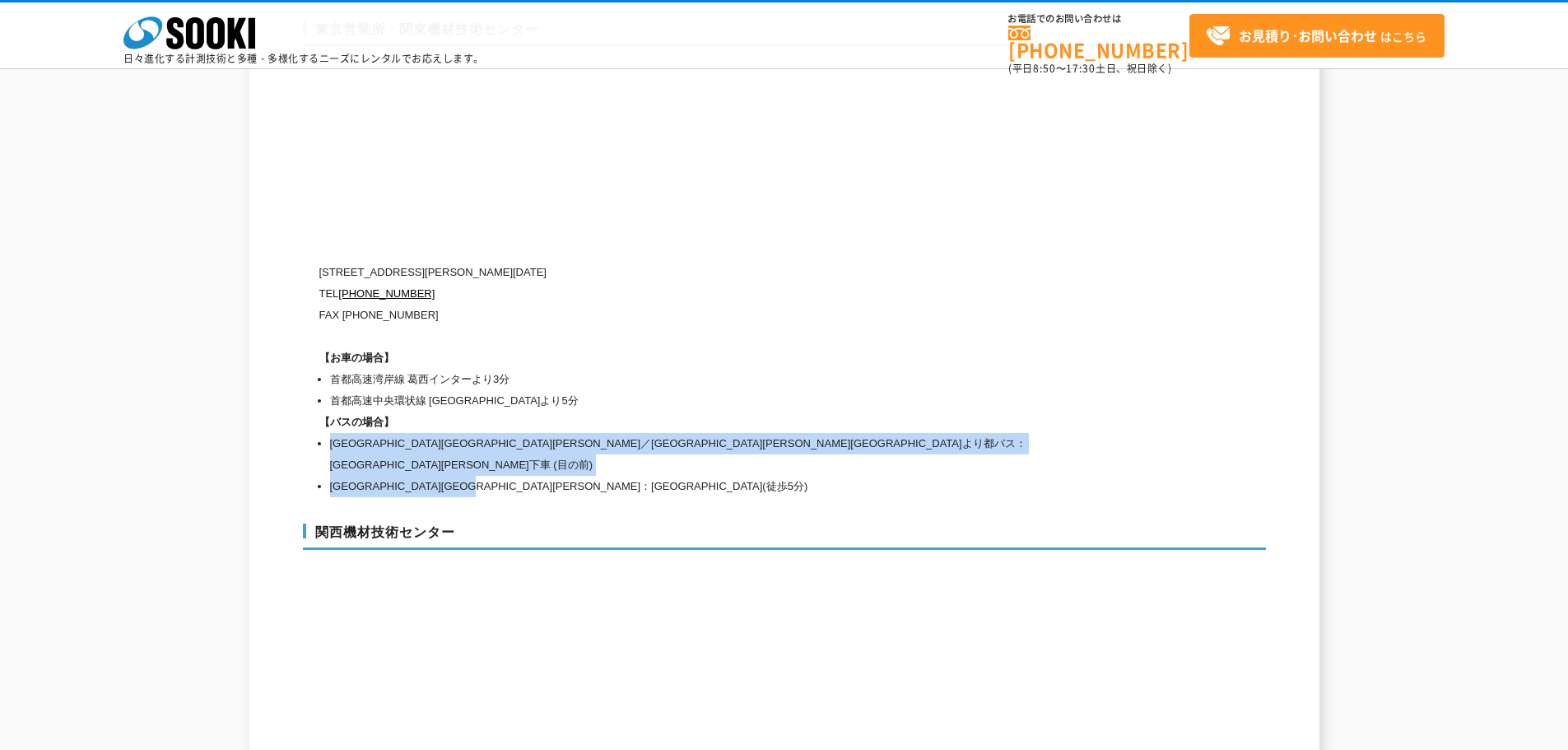
drag, startPoint x: 544, startPoint y: 427, endPoint x: 327, endPoint y: 409, distance: 217.7
click at [327, 433] on ul "[GEOGRAPHIC_DATA][GEOGRAPHIC_DATA][PERSON_NAME]／[GEOGRAPHIC_DATA][PERSON_NAME][…" at bounding box center [714, 465] width 790 height 65
click at [471, 433] on li "[GEOGRAPHIC_DATA][GEOGRAPHIC_DATA][PERSON_NAME]／[GEOGRAPHIC_DATA][PERSON_NAME][…" at bounding box center [719, 454] width 780 height 43
drag, startPoint x: 560, startPoint y: 427, endPoint x: 331, endPoint y: 413, distance: 229.4
click at [331, 433] on ul "[GEOGRAPHIC_DATA][GEOGRAPHIC_DATA][PERSON_NAME]／[GEOGRAPHIC_DATA][PERSON_NAME][…" at bounding box center [714, 465] width 790 height 65
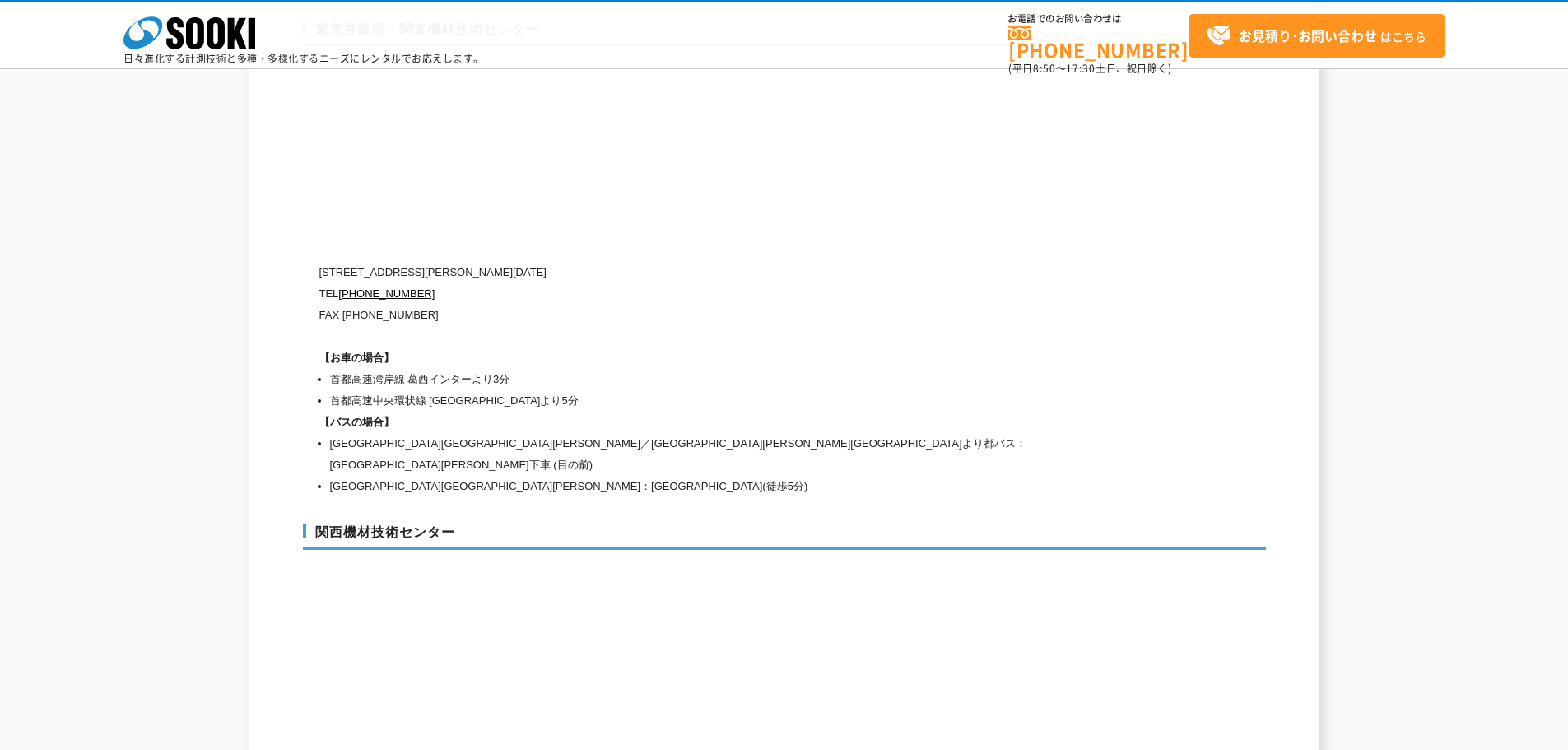
click at [629, 262] on p "[STREET_ADDRESS][PERSON_NAME][DATE]" at bounding box center [714, 272] width 790 height 22
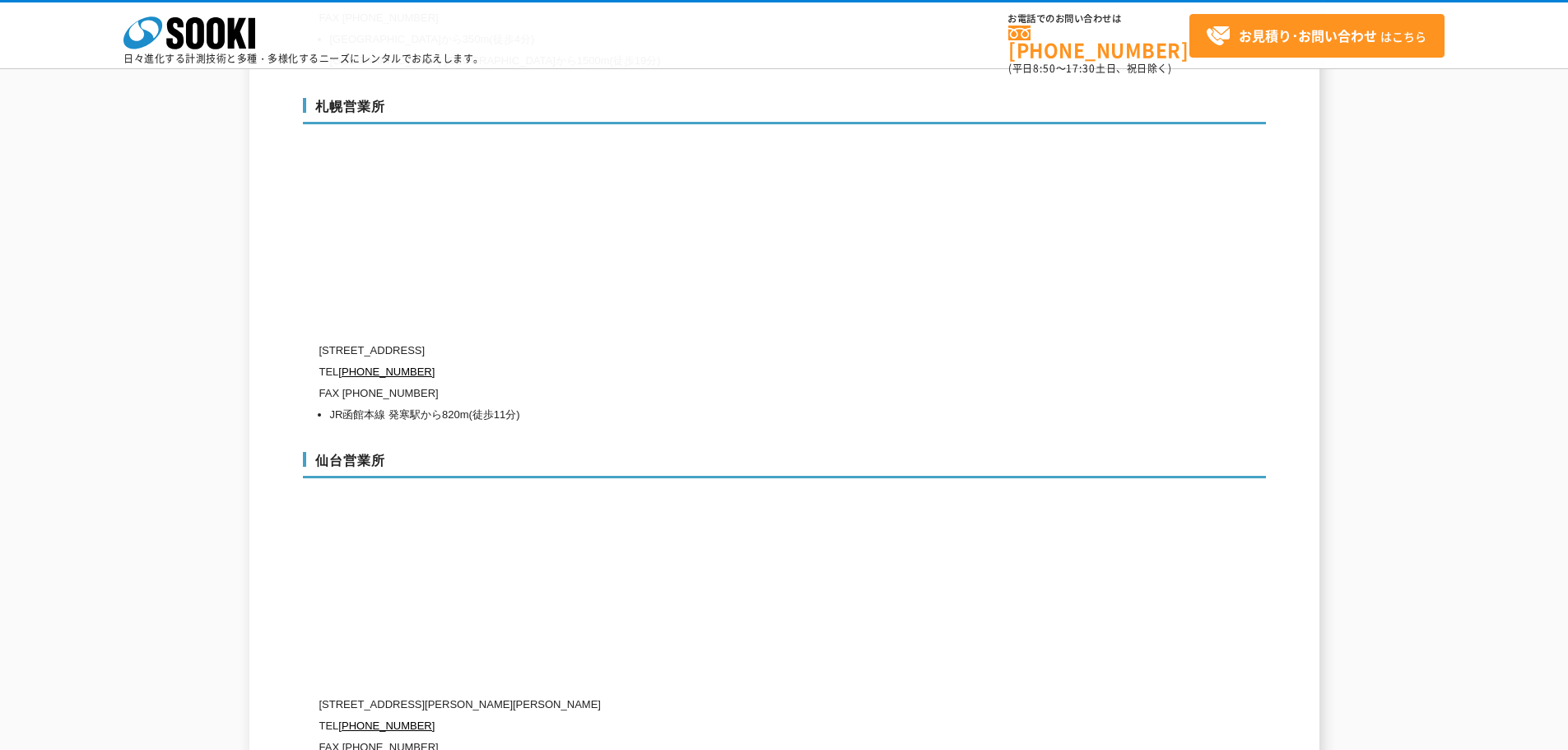
scroll to position [5009, 0]
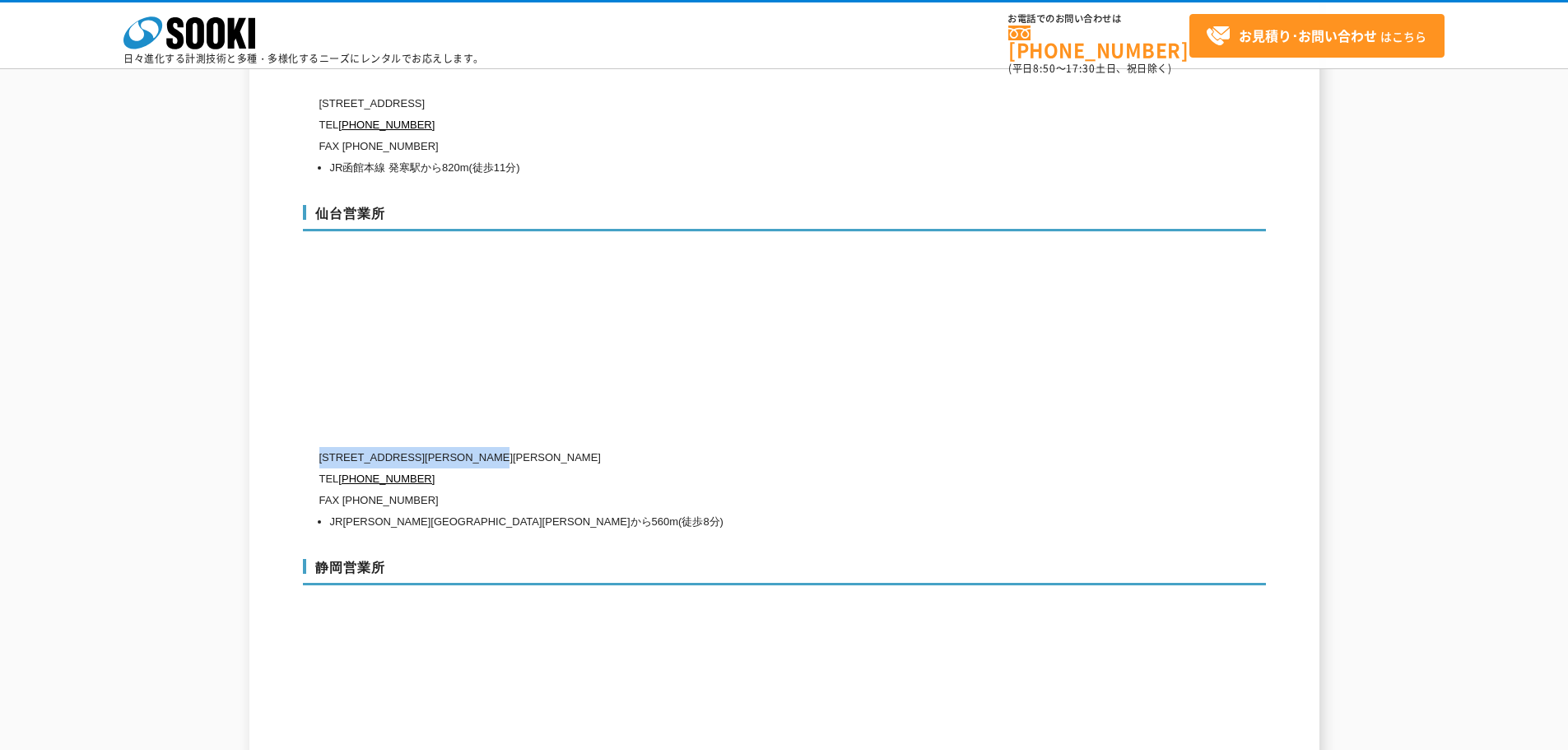
drag, startPoint x: 322, startPoint y: 423, endPoint x: 546, endPoint y: 423, distance: 224.0
click at [546, 447] on p "[STREET_ADDRESS][PERSON_NAME][PERSON_NAME]" at bounding box center [714, 458] width 790 height 22
click at [428, 468] on p "TEL [PHONE_NUMBER]" at bounding box center [714, 478] width 790 height 22
drag, startPoint x: 343, startPoint y: 466, endPoint x: 430, endPoint y: 466, distance: 87.0
click at [430, 490] on p "FAX [PHONE_NUMBER]" at bounding box center [714, 500] width 790 height 22
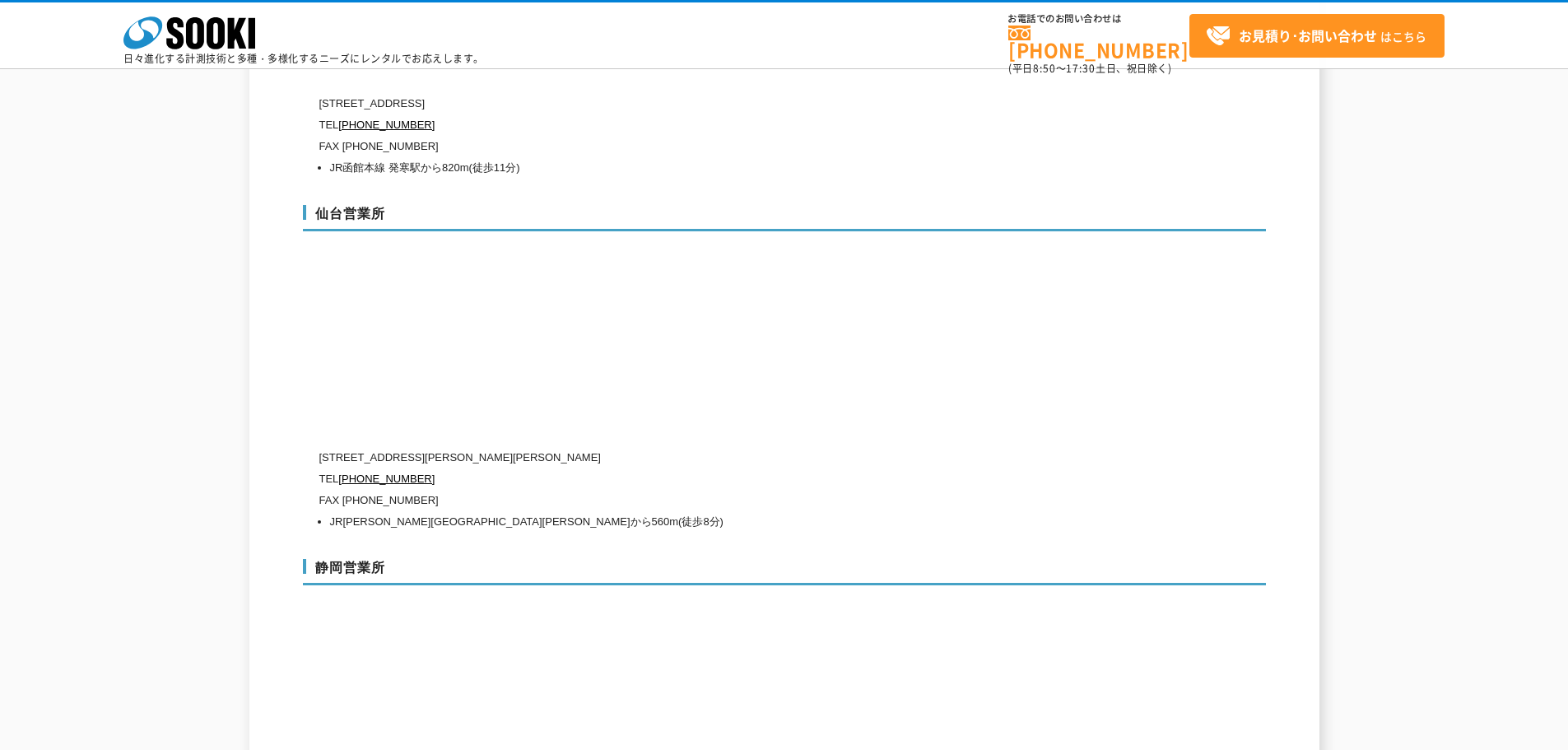
click at [460, 511] on li "JR[PERSON_NAME][GEOGRAPHIC_DATA][PERSON_NAME]から560m(徒歩8分)" at bounding box center [719, 521] width 780 height 22
drag, startPoint x: 343, startPoint y: 467, endPoint x: 423, endPoint y: 466, distance: 80.0
click at [423, 490] on p "FAX [PHONE_NUMBER]" at bounding box center [714, 500] width 790 height 22
drag, startPoint x: 330, startPoint y: 482, endPoint x: 537, endPoint y: 493, distance: 207.3
click at [537, 511] on li "JR[PERSON_NAME][GEOGRAPHIC_DATA][PERSON_NAME]から560m(徒歩8分)" at bounding box center [719, 521] width 780 height 22
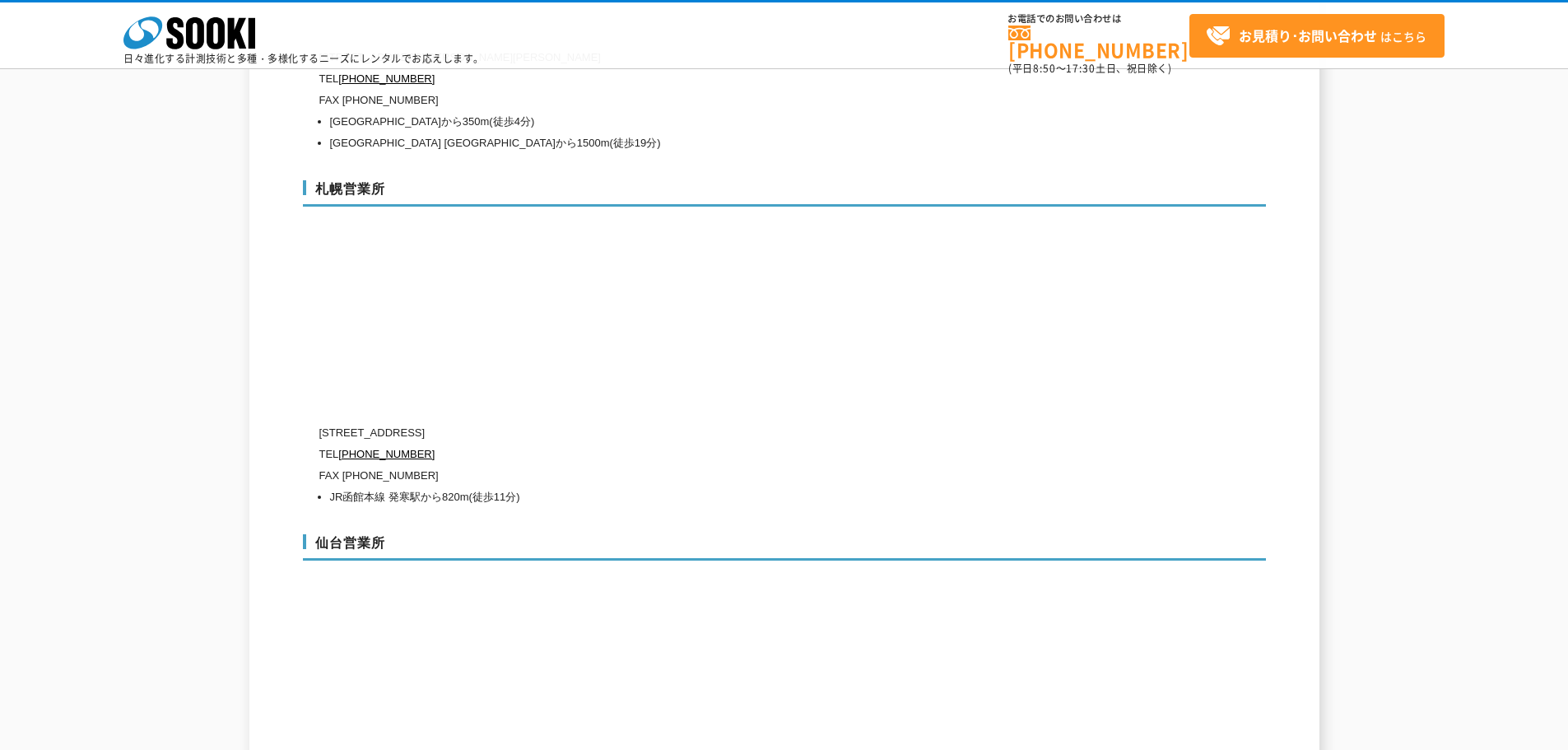
scroll to position [4598, 0]
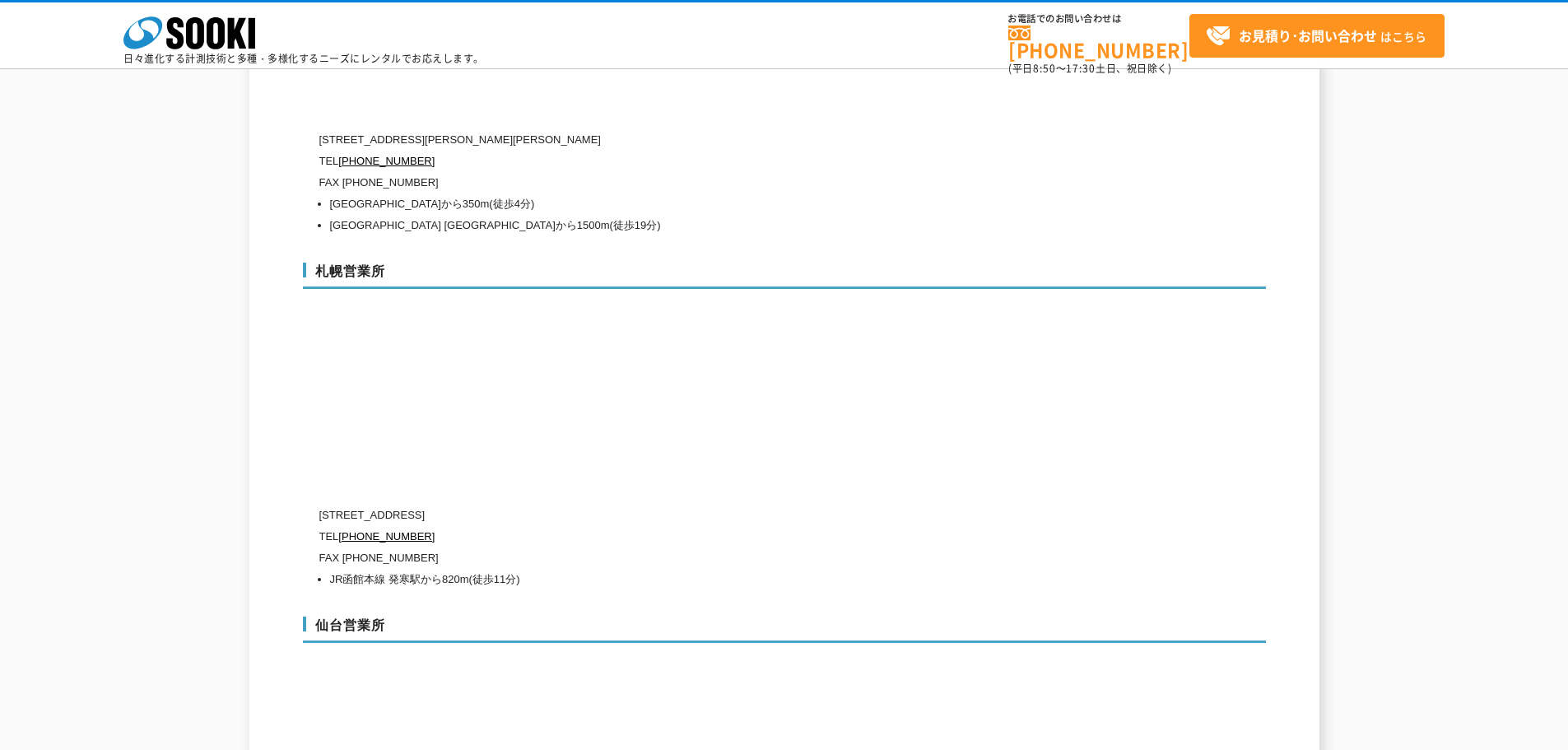
drag, startPoint x: 321, startPoint y: 481, endPoint x: 574, endPoint y: 478, distance: 253.0
click at [574, 505] on p "[STREET_ADDRESS]" at bounding box center [714, 515] width 790 height 22
click at [539, 547] on p "FAX [PHONE_NUMBER]" at bounding box center [714, 558] width 790 height 22
drag, startPoint x: 342, startPoint y: 524, endPoint x: 421, endPoint y: 522, distance: 79.0
click at [421, 547] on p "FAX [PHONE_NUMBER]" at bounding box center [714, 558] width 790 height 22
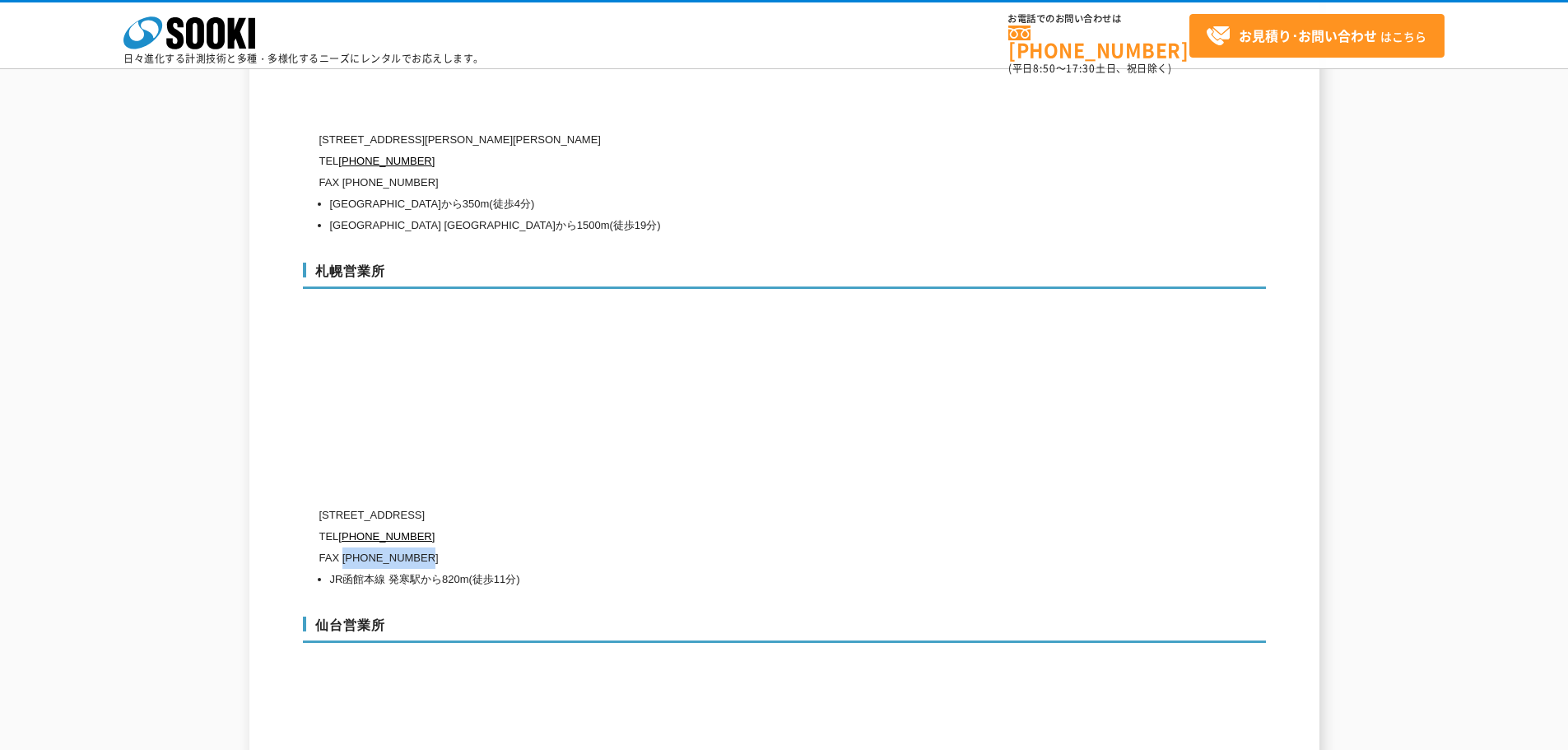
click at [352, 568] on li "JR函館本線 発寒駅から820m(徒歩11分)" at bounding box center [719, 579] width 780 height 22
click at [323, 568] on ul "JR函館本線 発寒駅から820m(徒歩11分)" at bounding box center [714, 579] width 790 height 22
drag, startPoint x: 330, startPoint y: 543, endPoint x: 528, endPoint y: 545, distance: 198.0
click at [528, 568] on li "JR函館本線 発寒駅から820m(徒歩11分)" at bounding box center [719, 579] width 780 height 22
